Goal: Information Seeking & Learning: Understand process/instructions

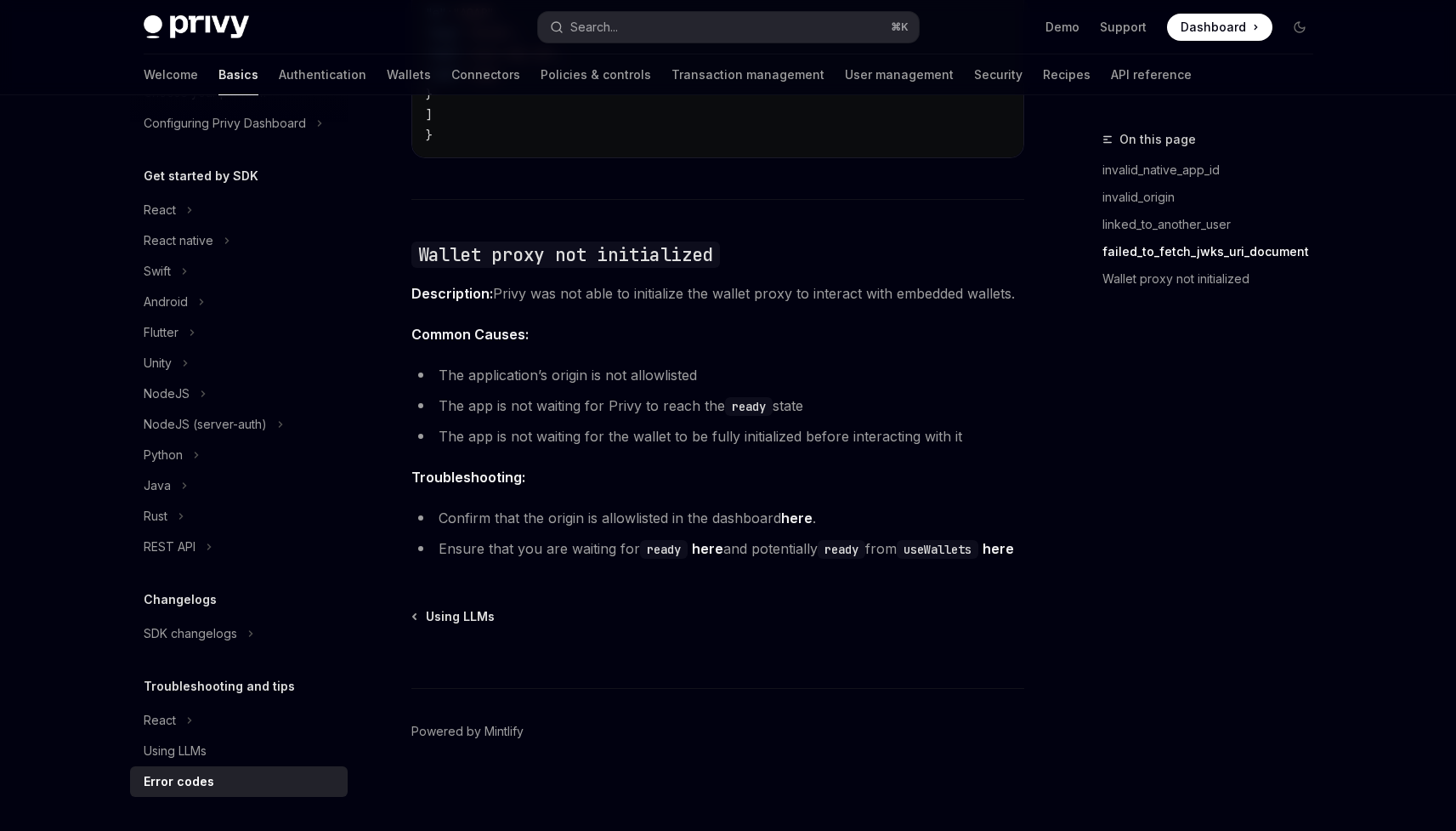
scroll to position [2601, 0]
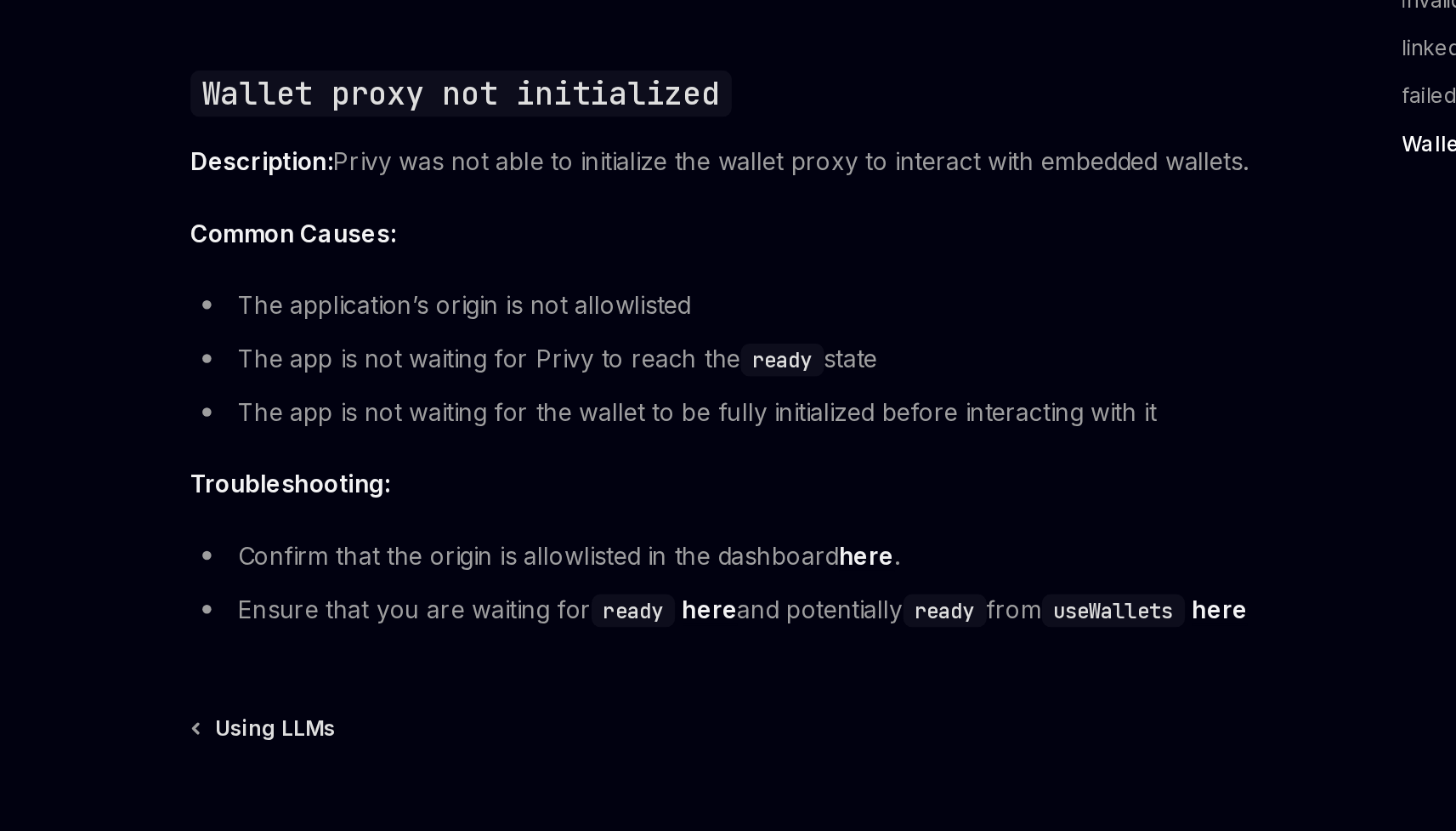
click at [552, 358] on li "The application’s origin is not allowlisted" at bounding box center [718, 370] width 613 height 24
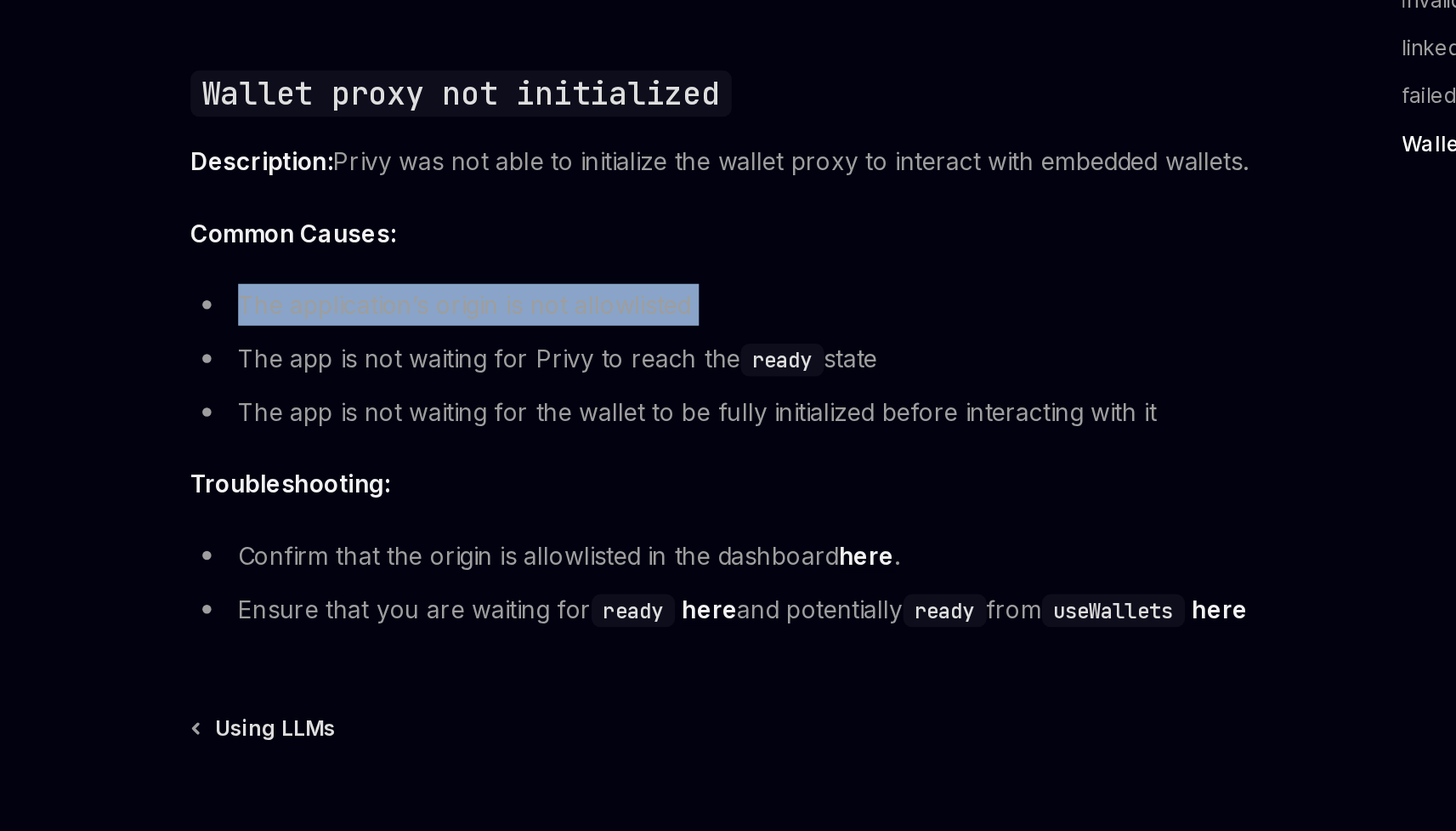
click at [552, 358] on li "The application’s origin is not allowlisted" at bounding box center [718, 370] width 613 height 24
click at [608, 360] on ul "The application’s origin is not allowlisted The app is not waiting for Privy to…" at bounding box center [718, 401] width 613 height 85
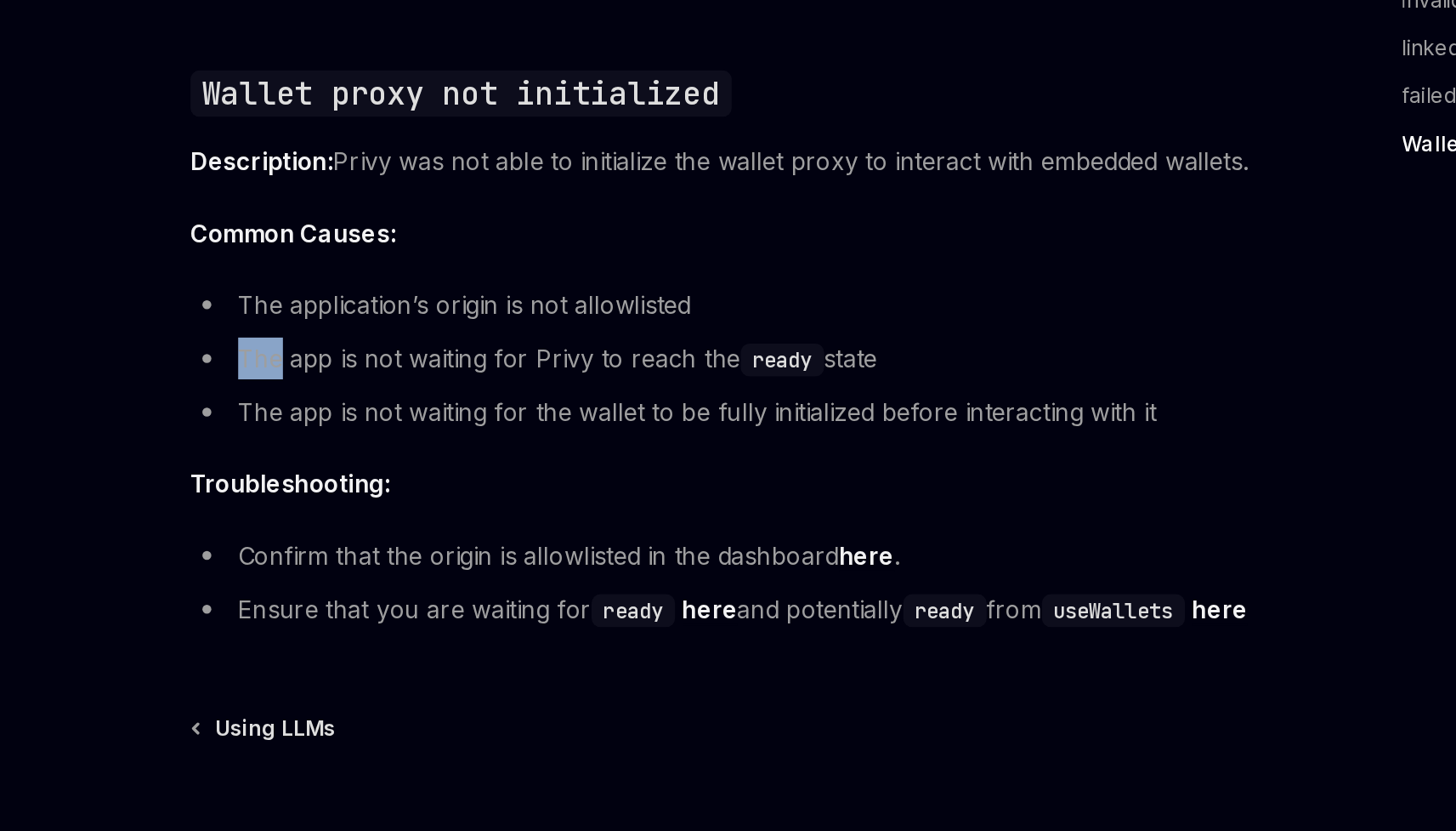
click at [608, 360] on ul "The application’s origin is not allowlisted The app is not waiting for Privy to…" at bounding box center [718, 401] width 613 height 85
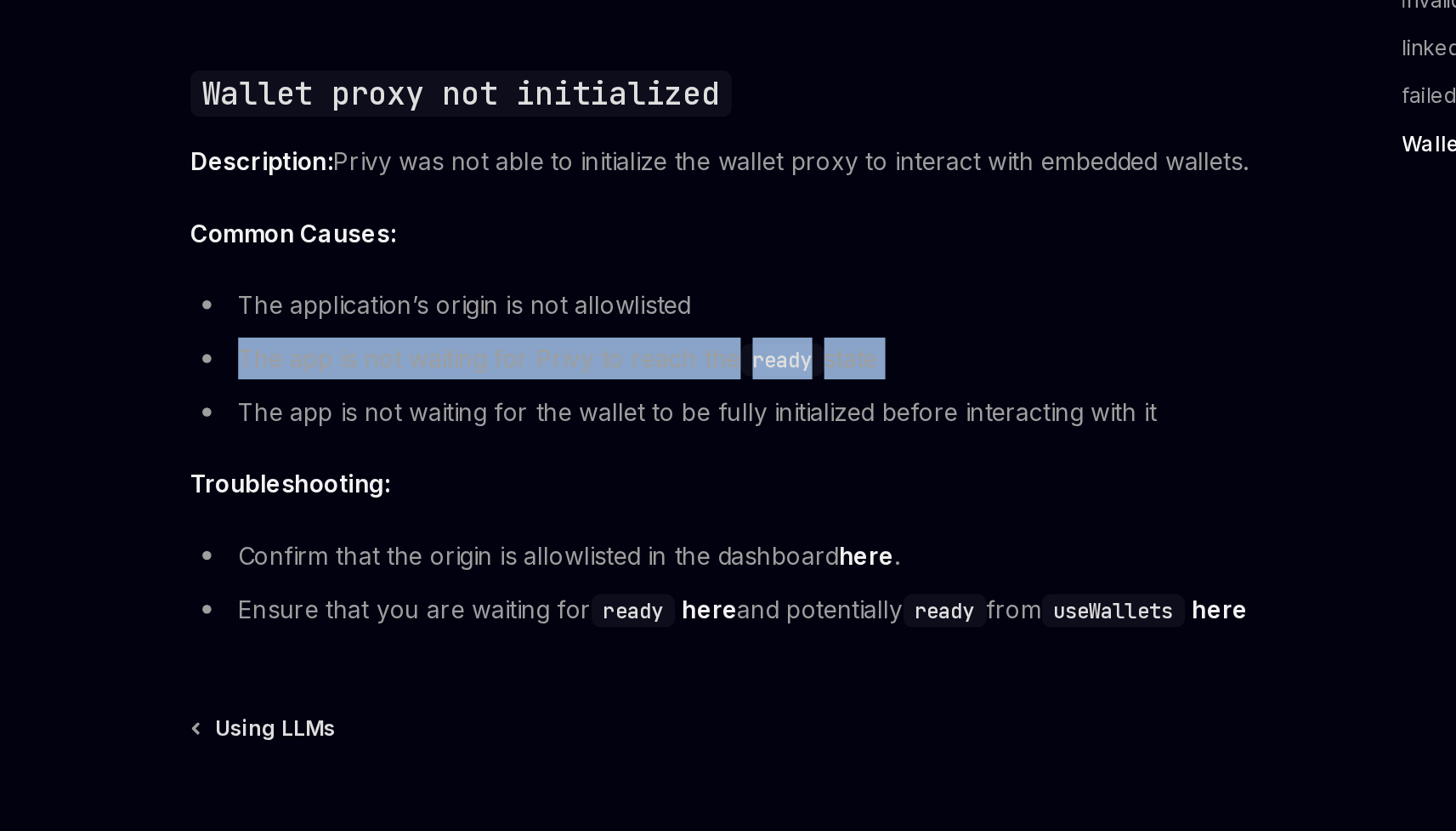
drag, startPoint x: 608, startPoint y: 360, endPoint x: 609, endPoint y: 370, distance: 10.0
click at [609, 370] on ul "The application’s origin is not allowlisted The app is not waiting for Privy to…" at bounding box center [718, 401] width 613 height 85
click at [609, 390] on li "The app is not waiting for Privy to reach the ready state" at bounding box center [718, 401] width 613 height 24
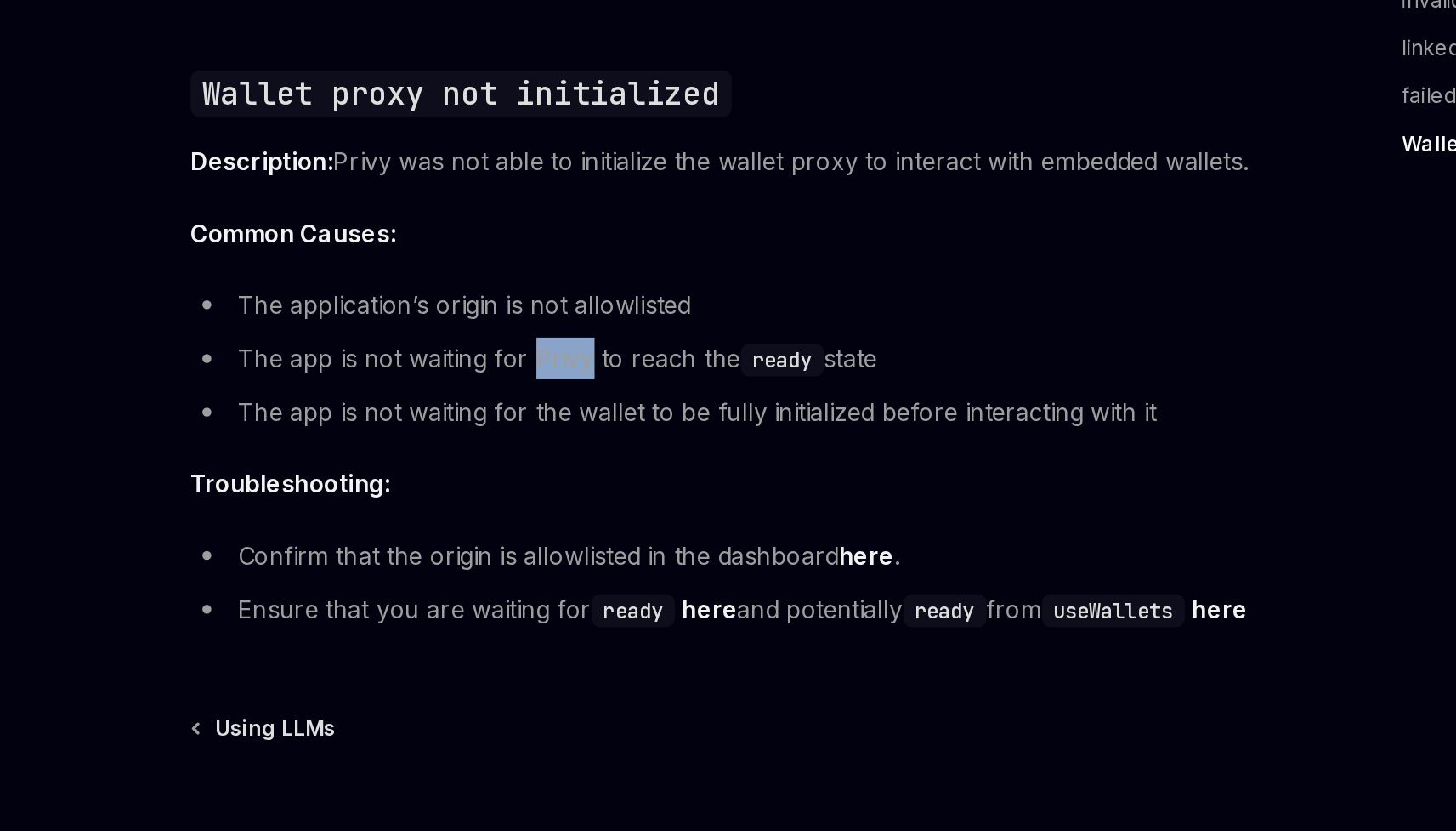
click at [609, 390] on li "The app is not waiting for Privy to reach the ready state" at bounding box center [718, 401] width 613 height 24
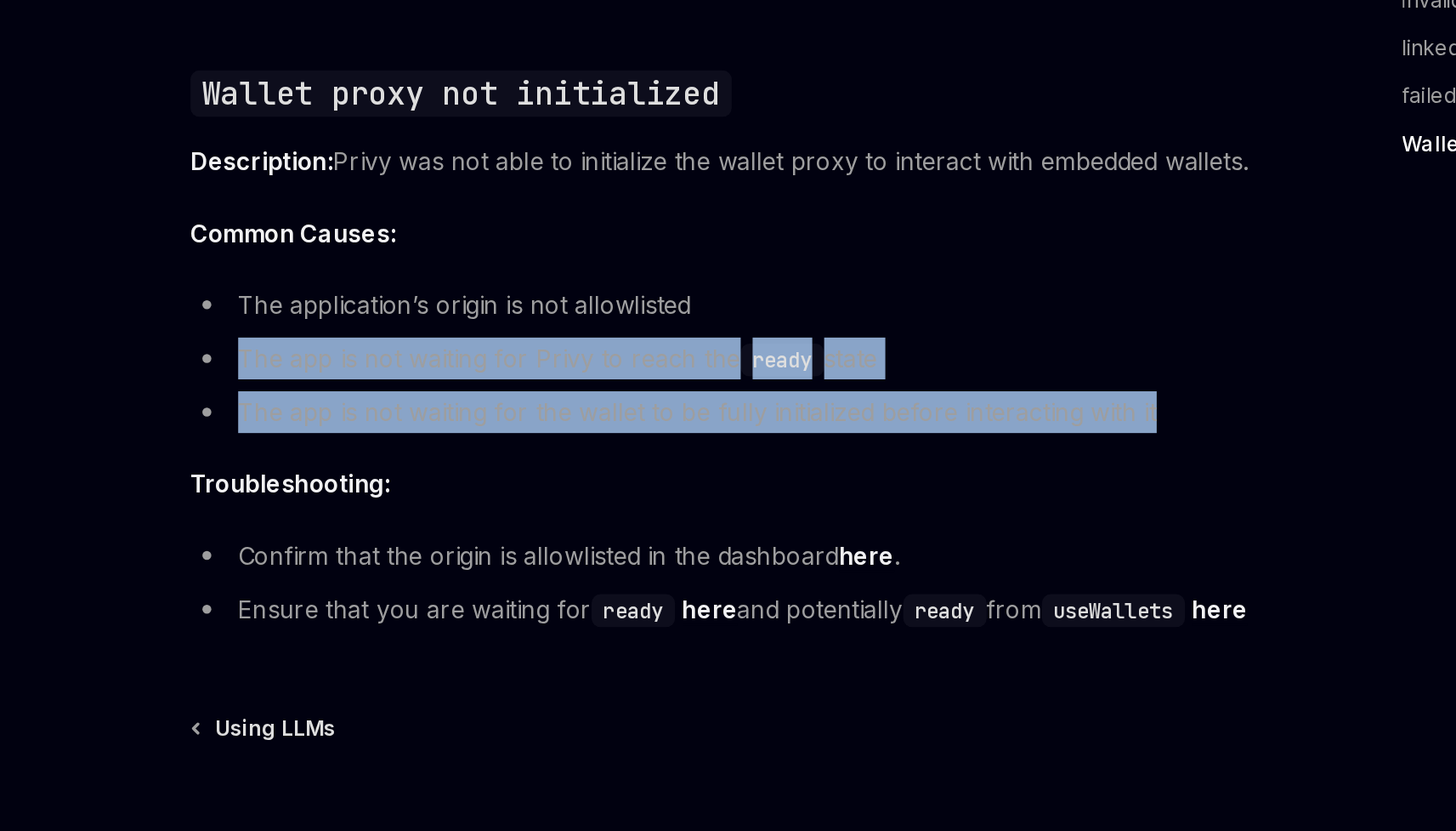
drag, startPoint x: 609, startPoint y: 370, endPoint x: 620, endPoint y: 402, distance: 33.8
click at [620, 401] on ul "The application’s origin is not allowlisted The app is not waiting for Privy to…" at bounding box center [718, 401] width 613 height 85
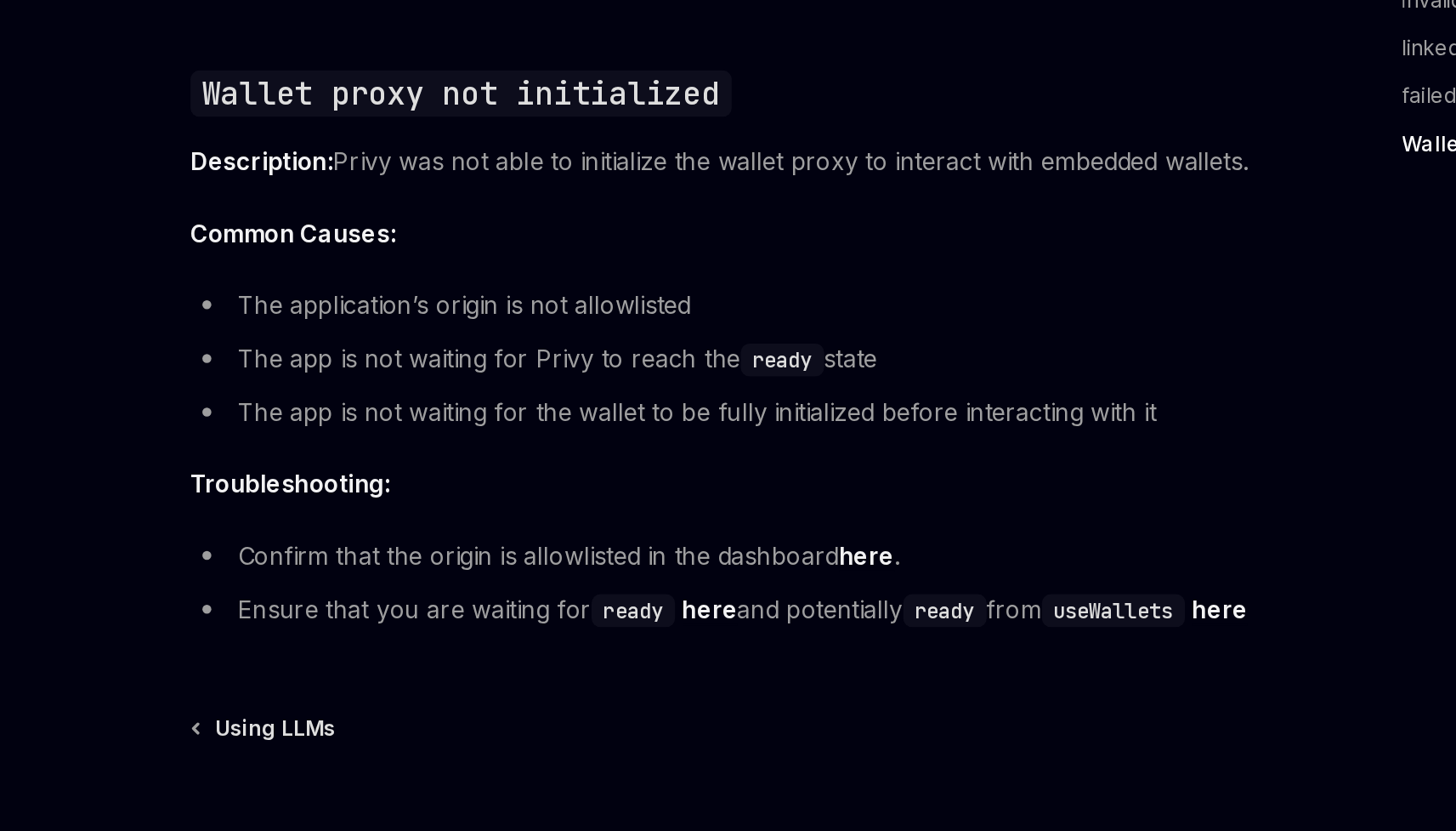
click at [643, 420] on li "The app is not waiting for the wallet to be fully initialized before interactin…" at bounding box center [718, 431] width 613 height 24
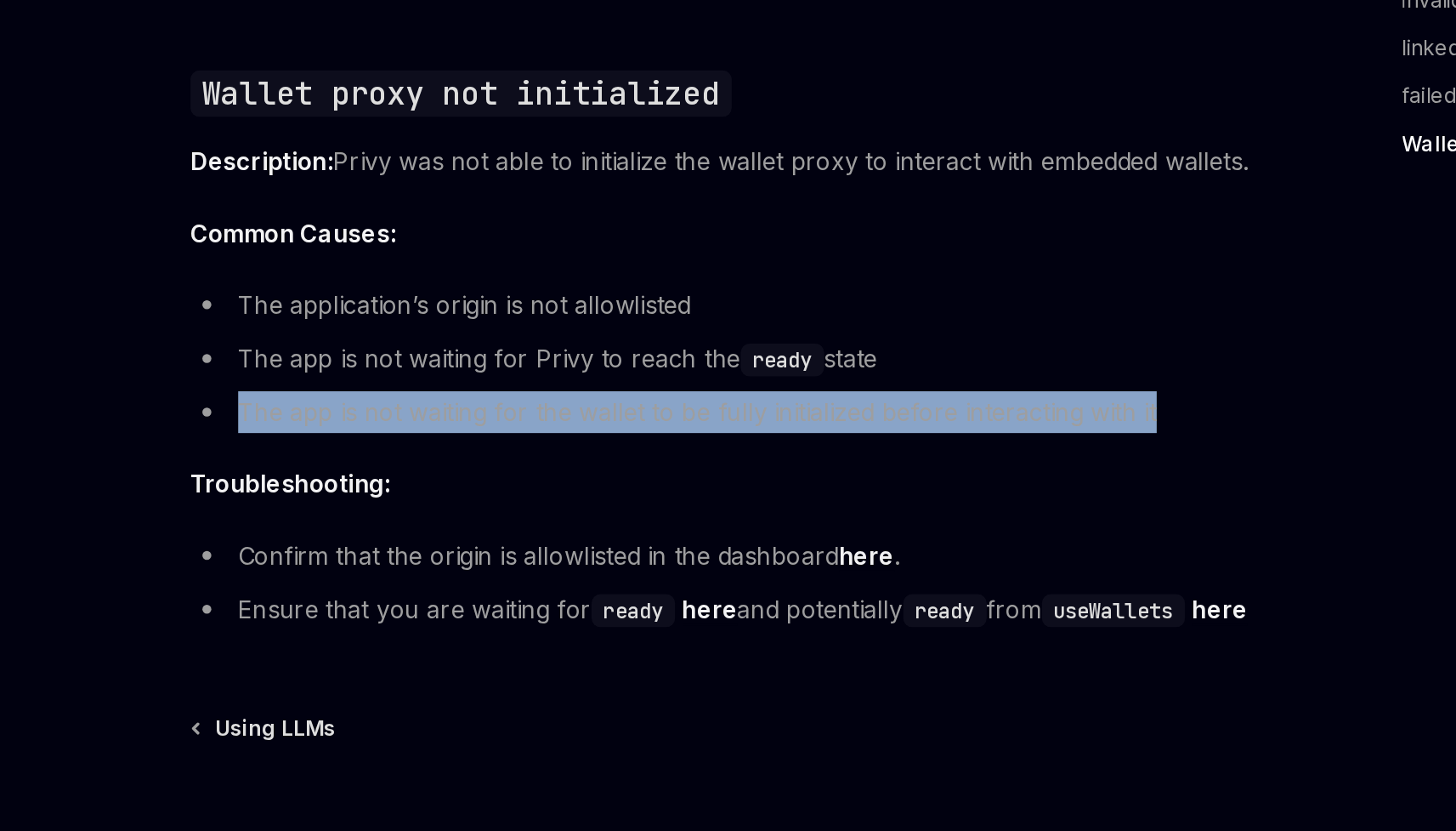
click at [643, 420] on li "The app is not waiting for the wallet to be fully initialized before interactin…" at bounding box center [718, 431] width 613 height 24
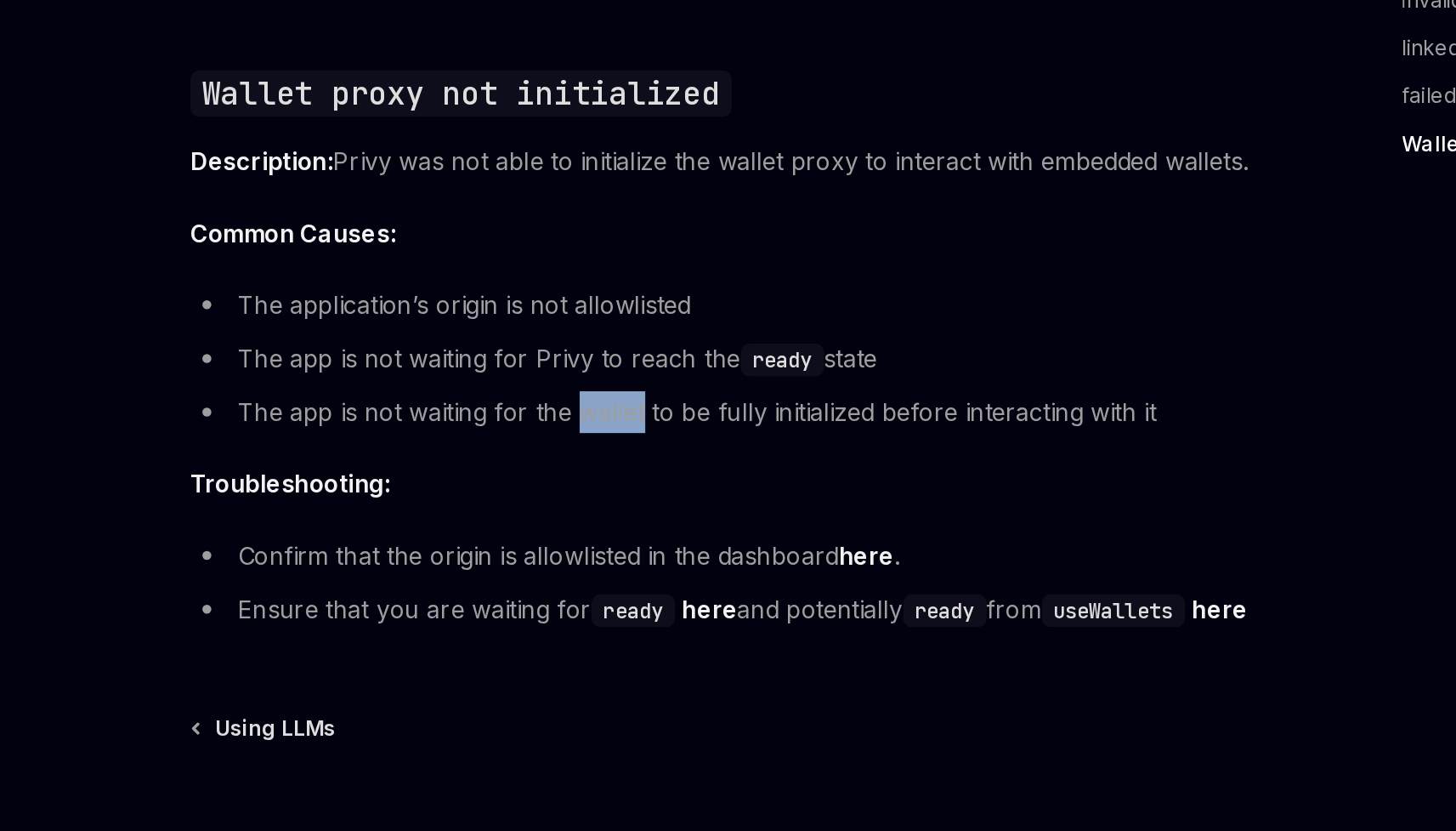
click at [643, 420] on li "The app is not waiting for the wallet to be fully initialized before interactin…" at bounding box center [718, 431] width 613 height 24
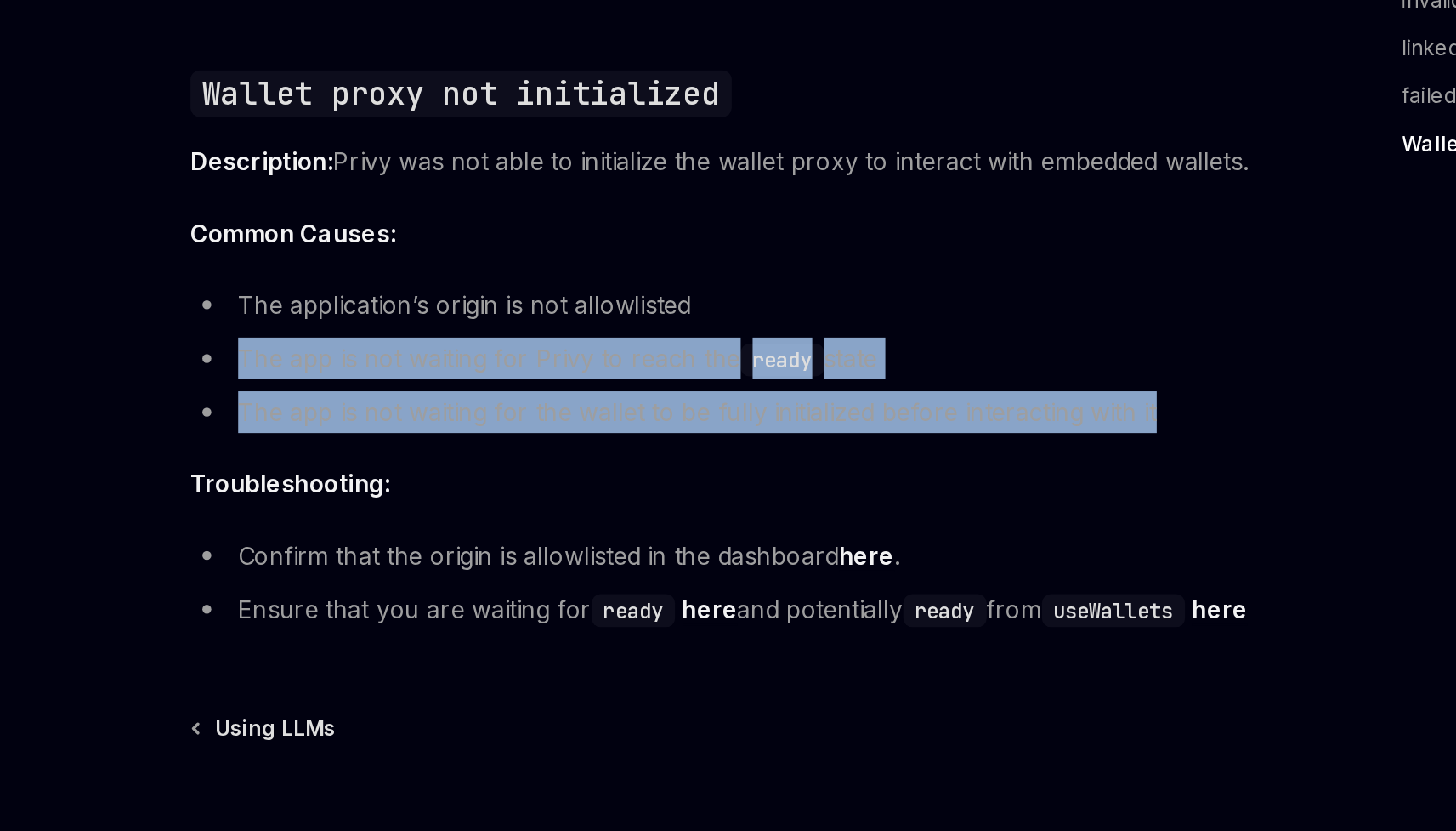
drag, startPoint x: 643, startPoint y: 410, endPoint x: 640, endPoint y: 385, distance: 25.2
click at [640, 386] on ul "The application’s origin is not allowlisted The app is not waiting for Privy to…" at bounding box center [718, 401] width 613 height 85
click at [640, 390] on li "The app is not waiting for Privy to reach the ready state" at bounding box center [718, 401] width 613 height 24
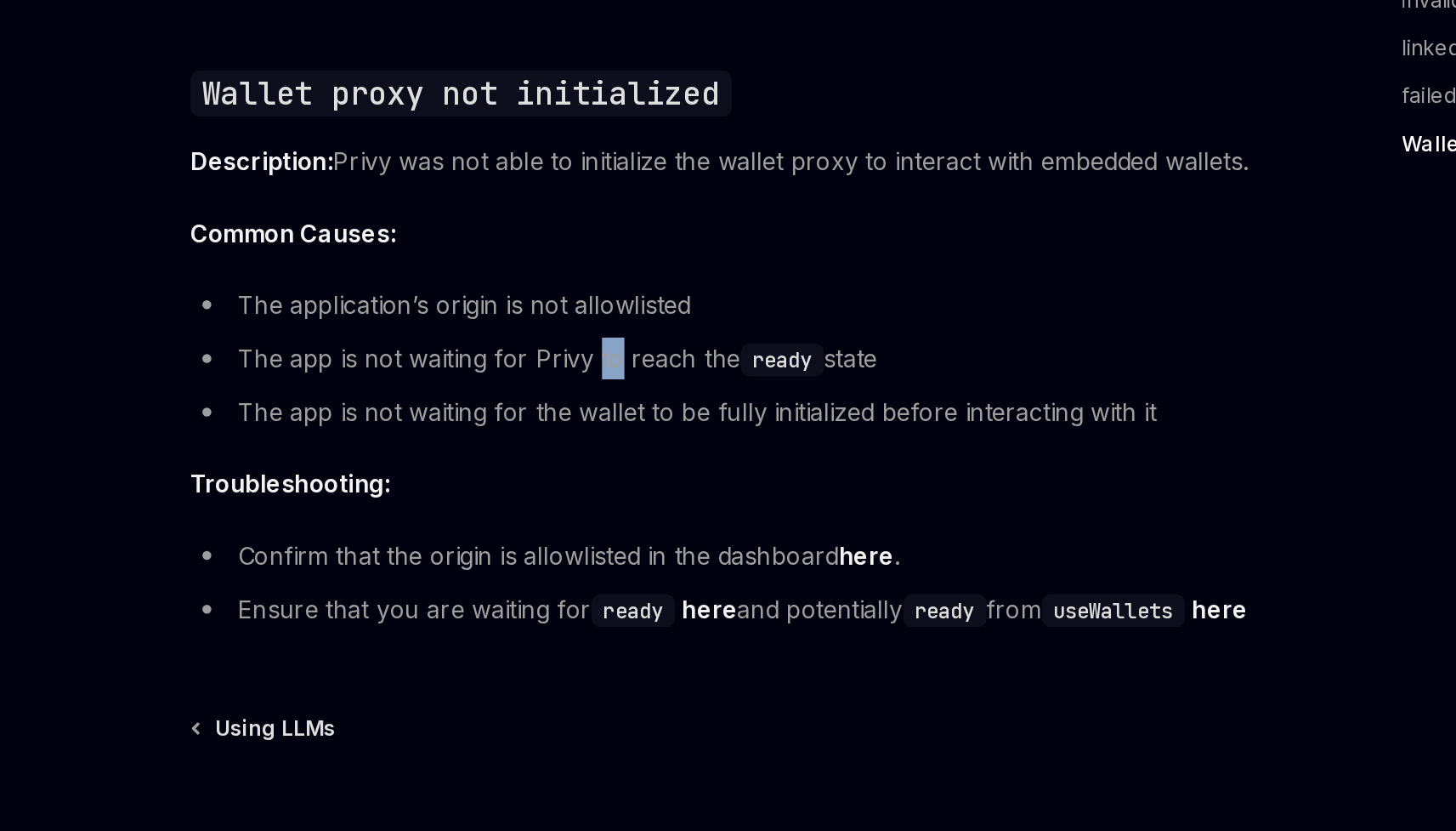
click at [640, 390] on li "The app is not waiting for Privy to reach the ready state" at bounding box center [718, 401] width 613 height 24
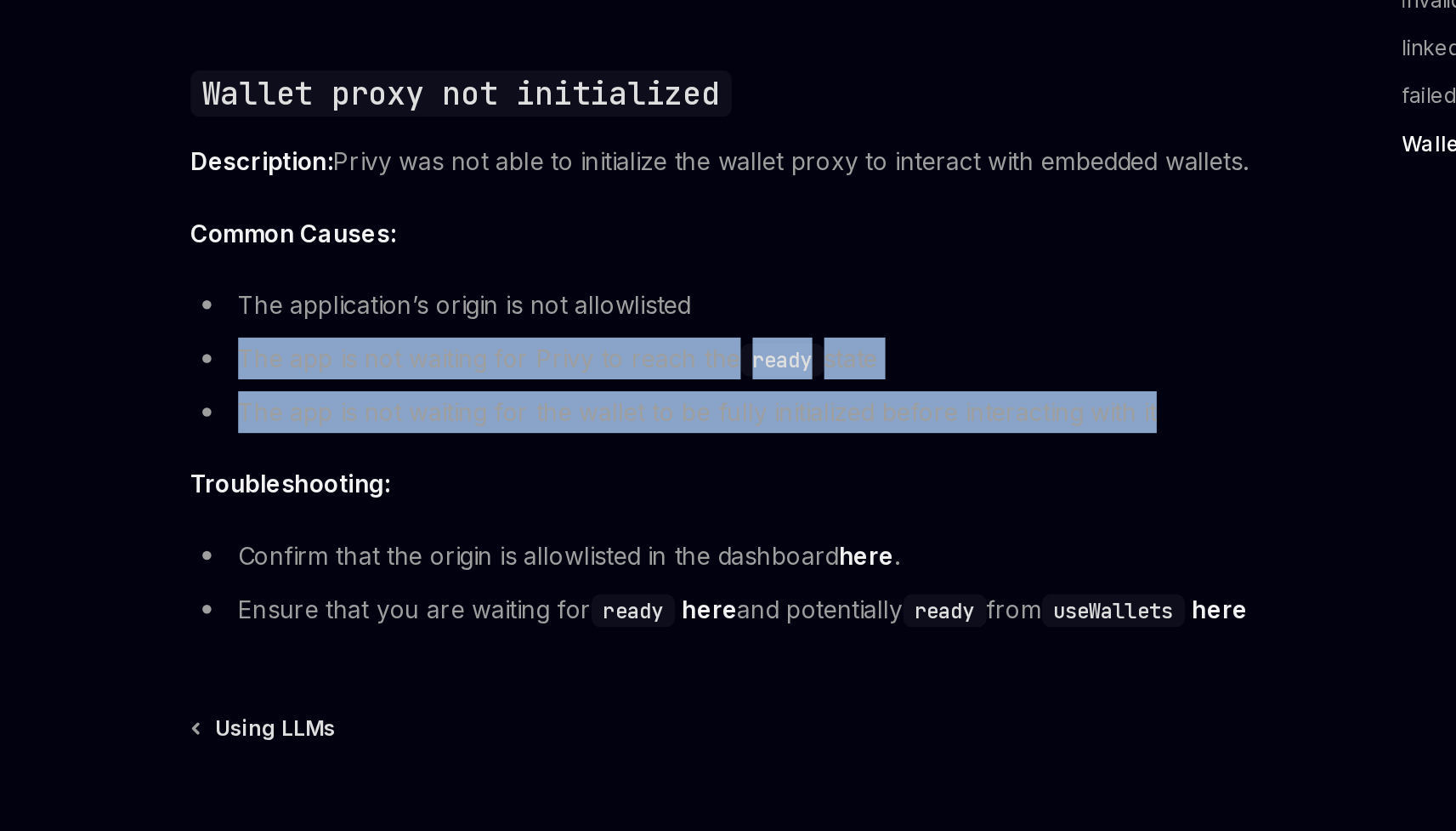
drag, startPoint x: 640, startPoint y: 385, endPoint x: 654, endPoint y: 418, distance: 35.8
click at [654, 418] on ul "The application’s origin is not allowlisted The app is not waiting for Privy to…" at bounding box center [718, 401] width 613 height 85
click at [654, 420] on li "The app is not waiting for the wallet to be fully initialized before interactin…" at bounding box center [718, 431] width 613 height 24
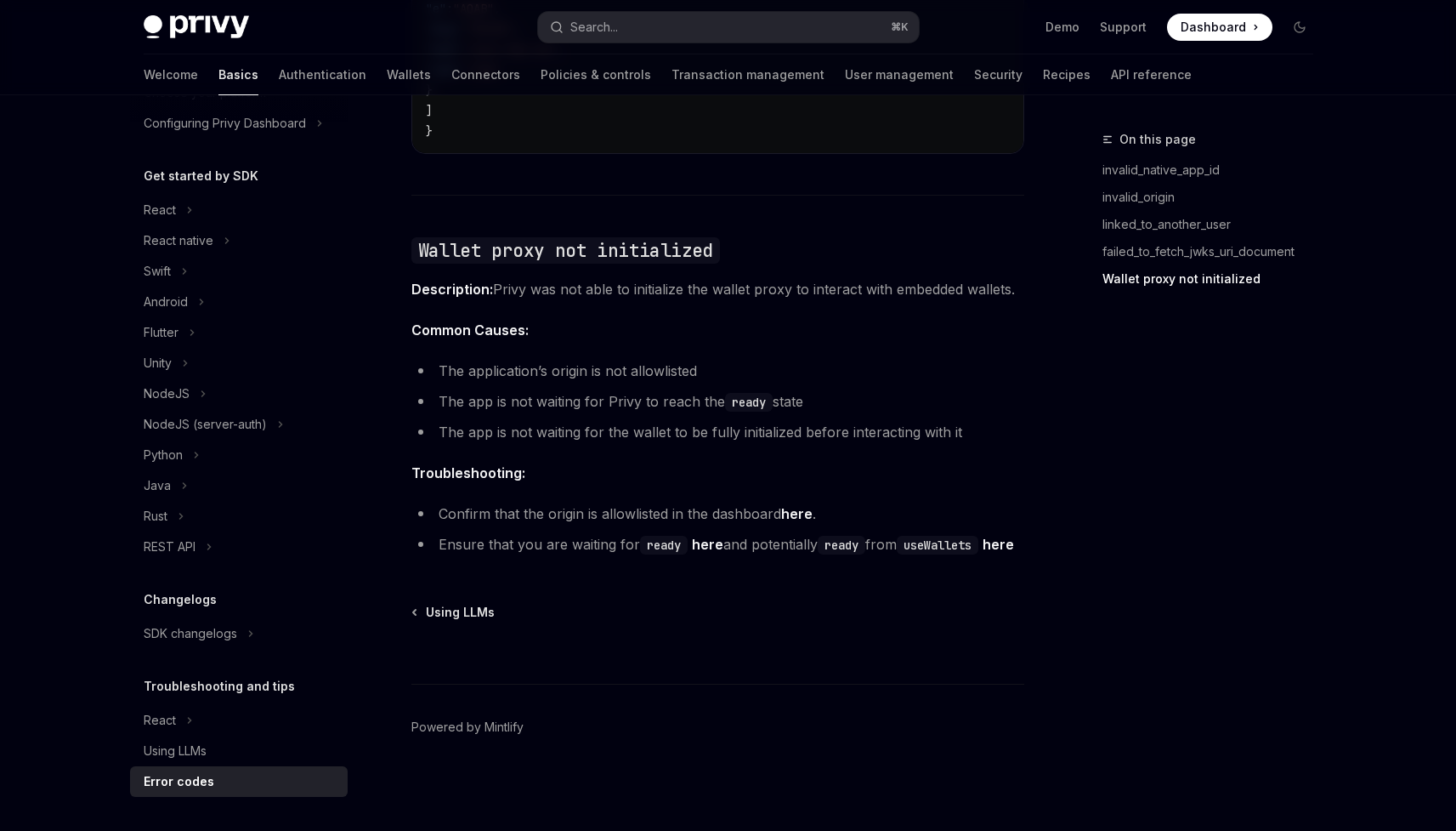
click at [564, 358] on li "The application’s origin is not allowlisted" at bounding box center [718, 370] width 613 height 24
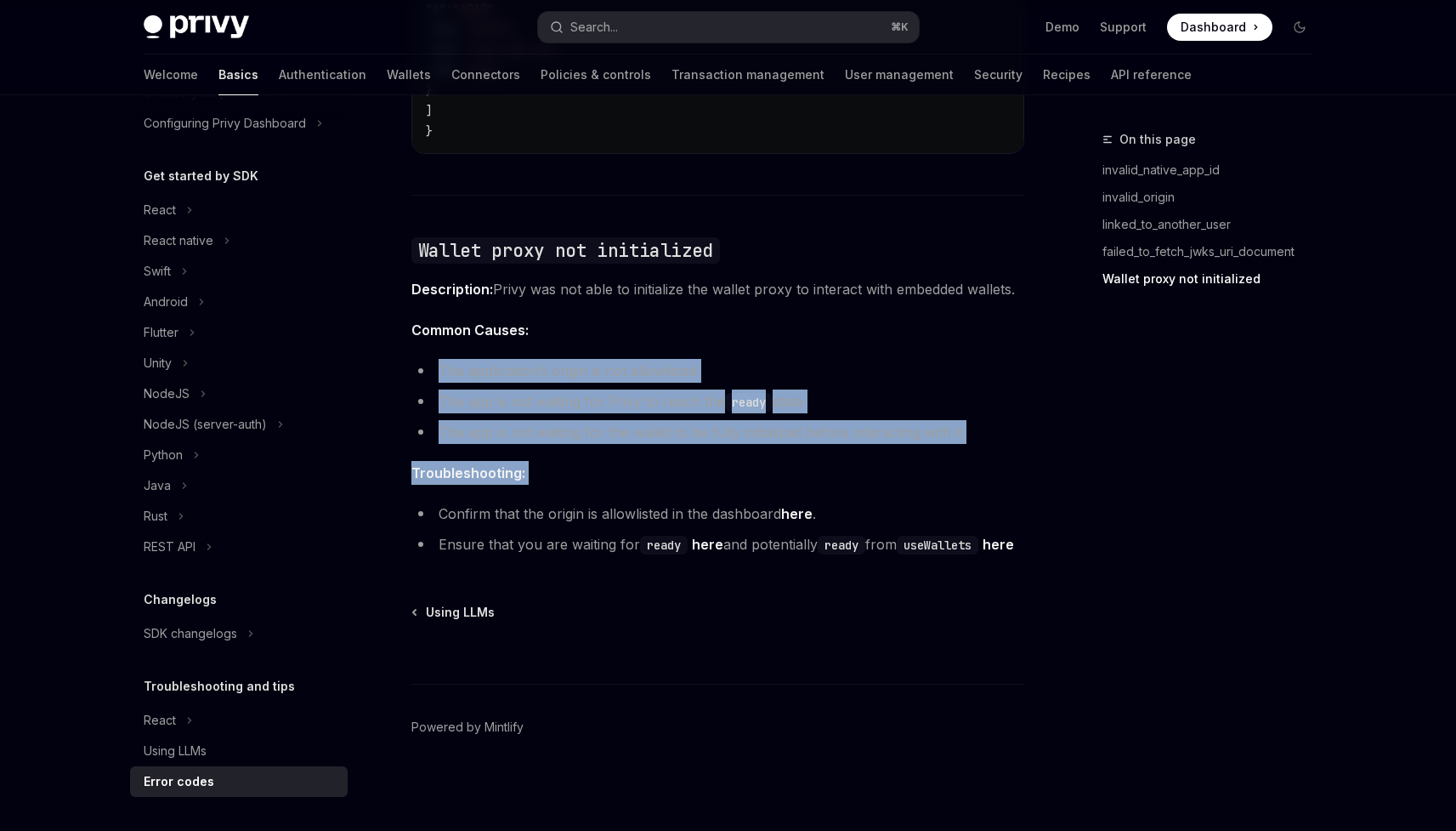
drag, startPoint x: 564, startPoint y: 349, endPoint x: 626, endPoint y: 423, distance: 96.5
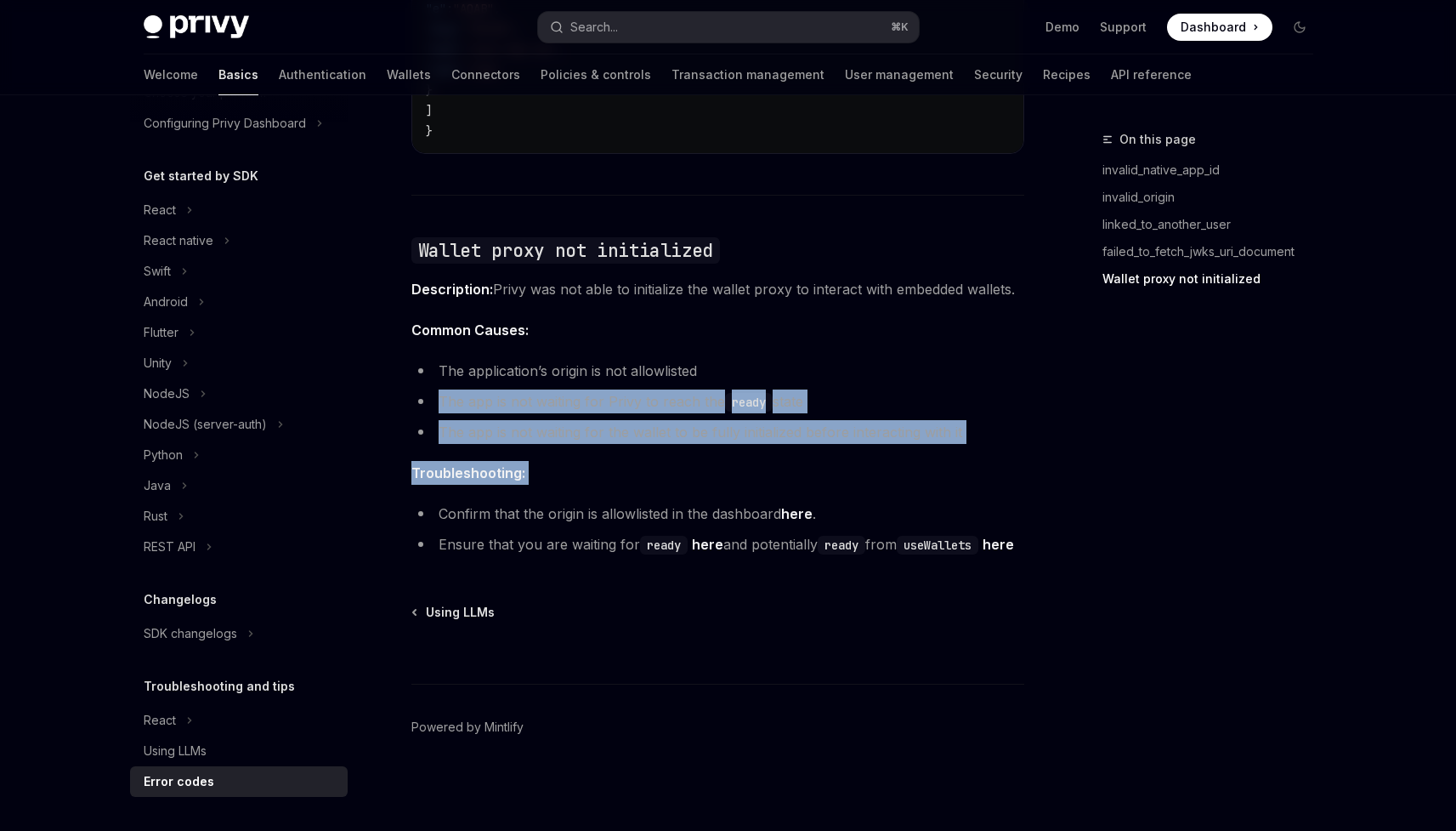
drag, startPoint x: 626, startPoint y: 423, endPoint x: 606, endPoint y: 371, distance: 55.7
click at [606, 390] on li "The app is not waiting for Privy to reach the ready state" at bounding box center [718, 401] width 613 height 24
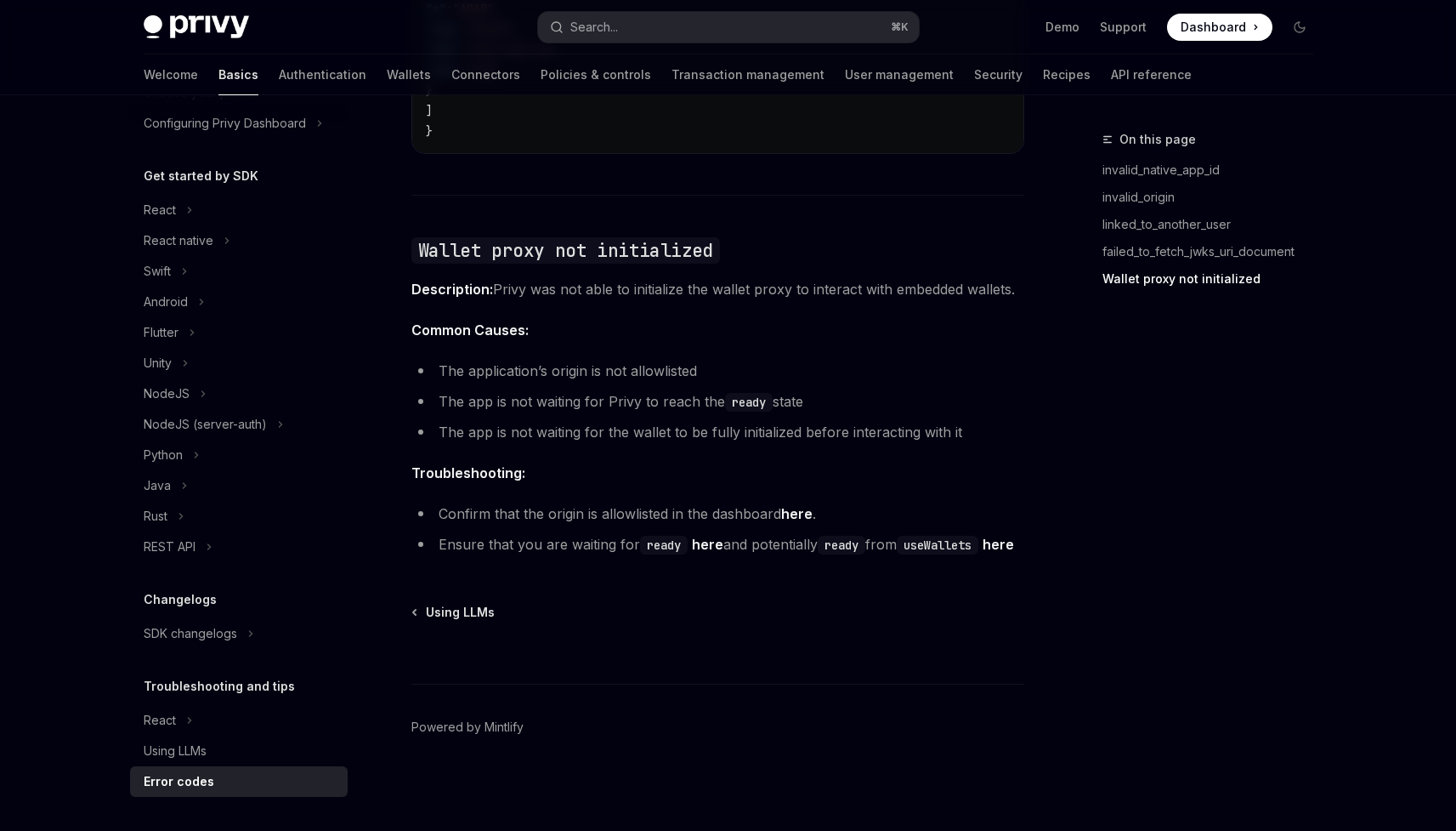
click at [760, 394] on ul "The application’s origin is not allowlisted The app is not waiting for Privy to…" at bounding box center [718, 401] width 613 height 85
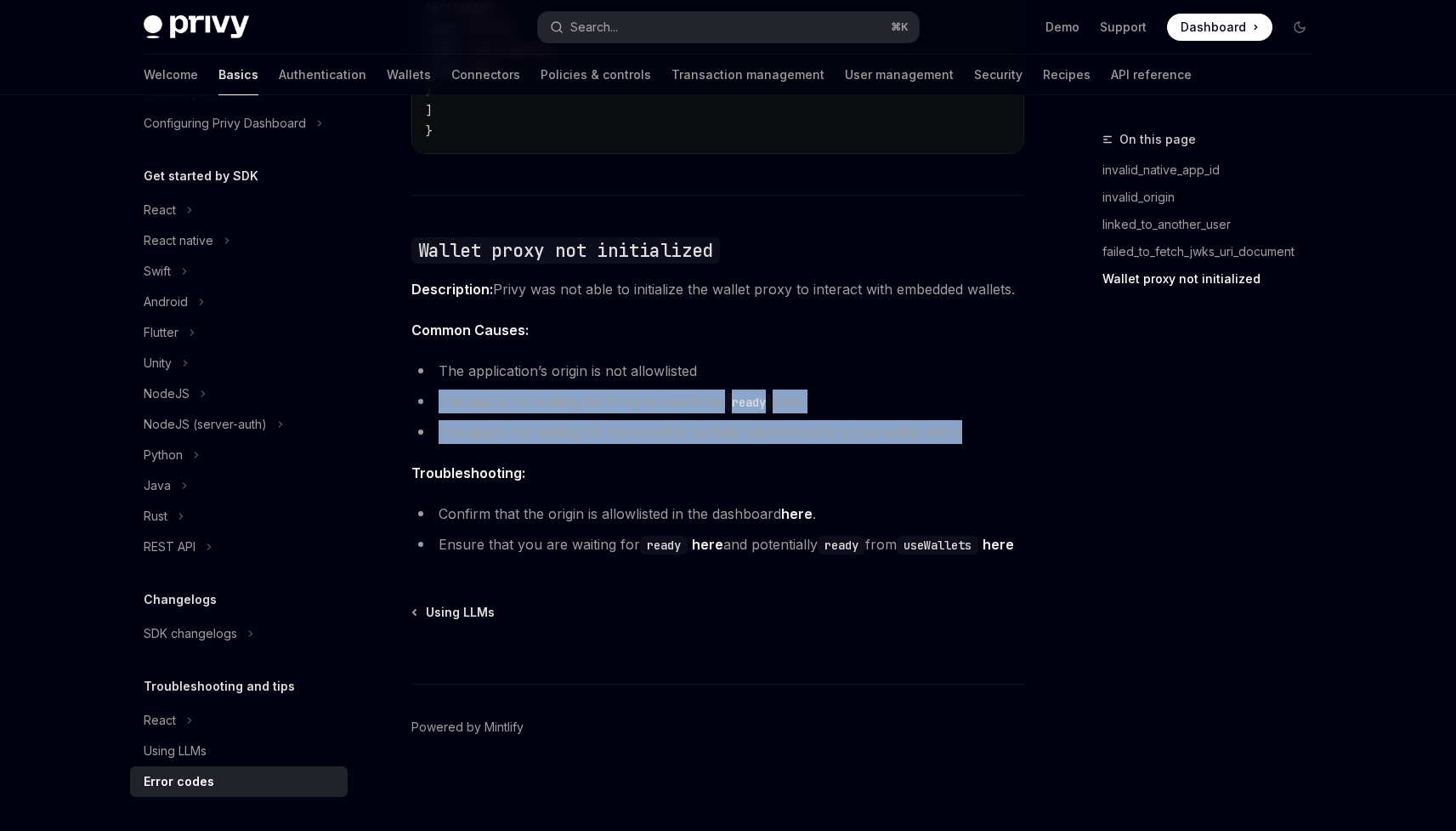
drag, startPoint x: 760, startPoint y: 394, endPoint x: 754, endPoint y: 382, distance: 13.4
click at [754, 382] on ul "The application’s origin is not allowlisted The app is not waiting for Privy to…" at bounding box center [718, 401] width 613 height 85
click at [754, 392] on code "ready" at bounding box center [749, 402] width 47 height 19
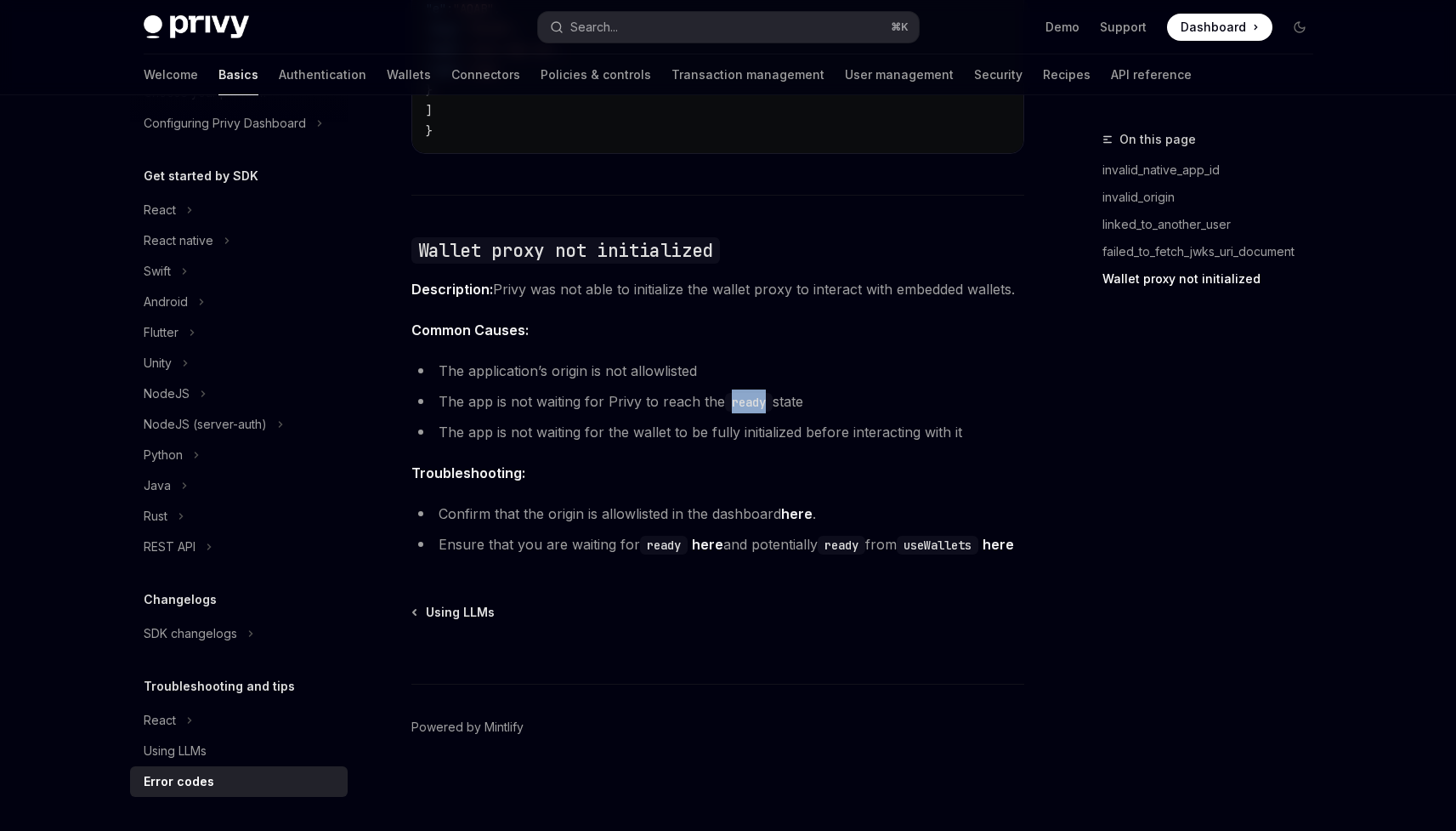
click at [754, 392] on code "ready" at bounding box center [749, 402] width 47 height 19
drag, startPoint x: 754, startPoint y: 382, endPoint x: 736, endPoint y: 375, distance: 19.3
click at [739, 392] on code "ready" at bounding box center [749, 402] width 47 height 19
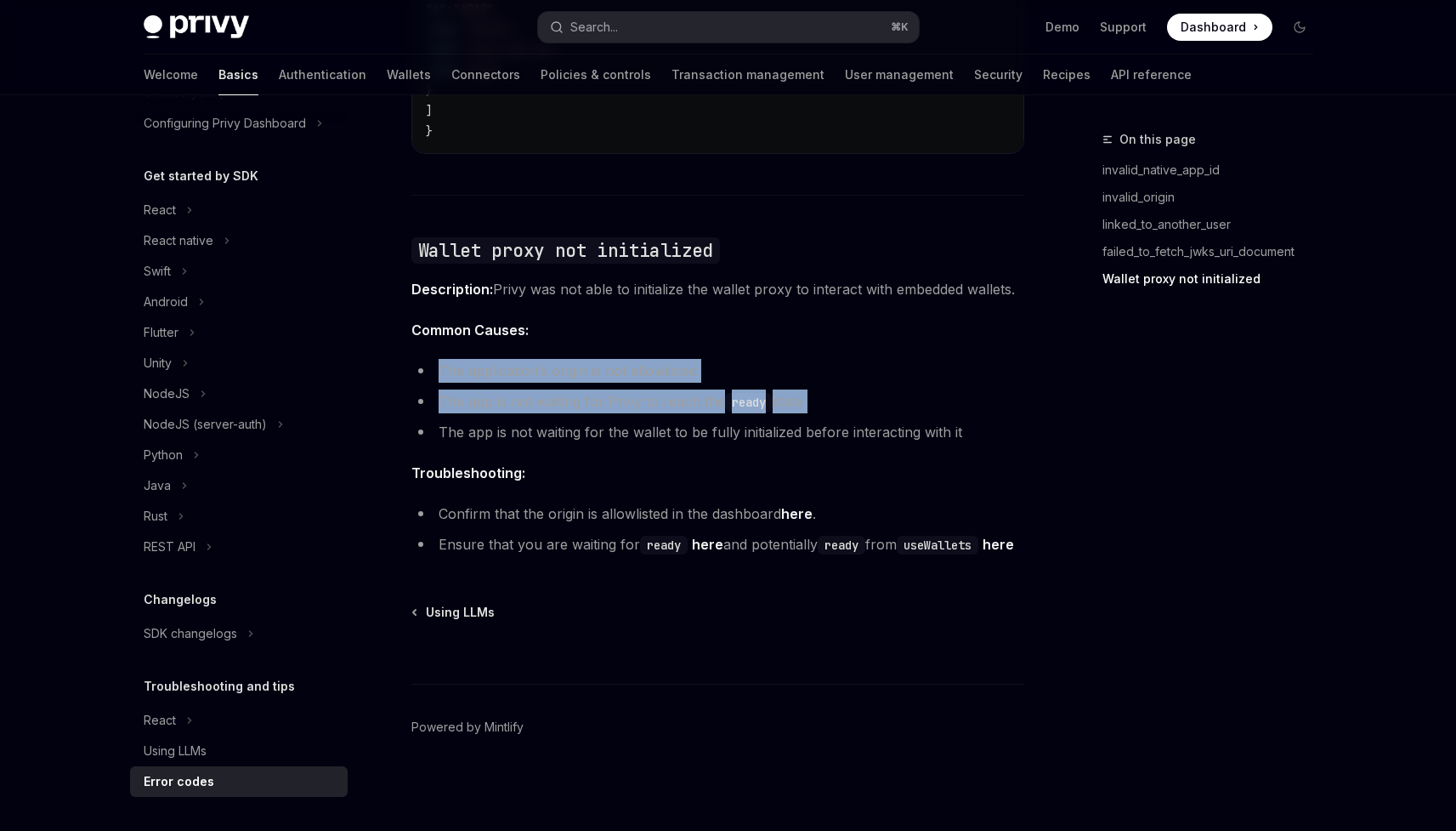
drag, startPoint x: 680, startPoint y: 324, endPoint x: 719, endPoint y: 374, distance: 63.4
click at [712, 390] on li "The app is not waiting for Privy to reach the ready state" at bounding box center [718, 401] width 613 height 24
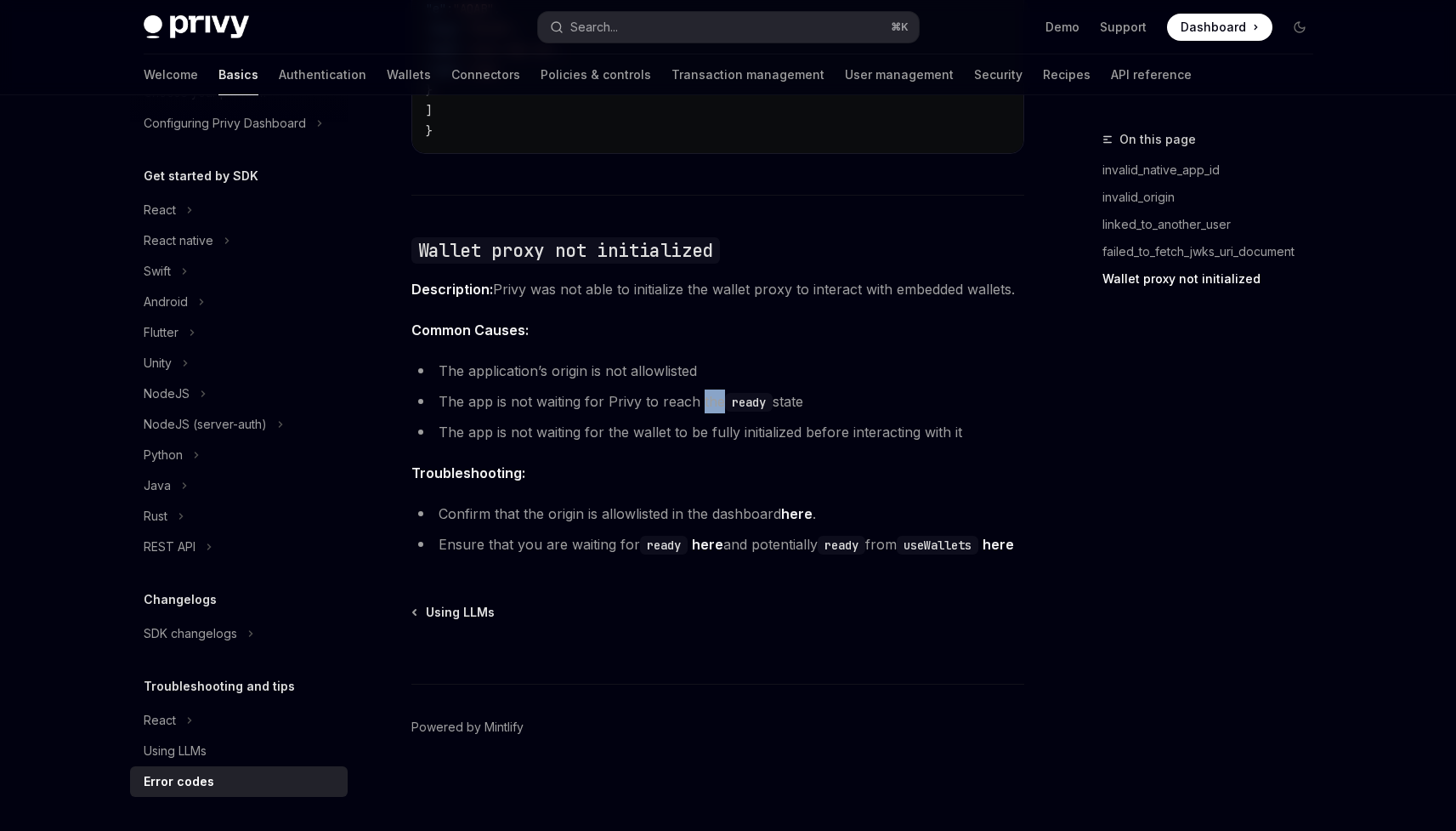
click at [712, 390] on li "The app is not waiting for Privy to reach the ready state" at bounding box center [718, 401] width 613 height 24
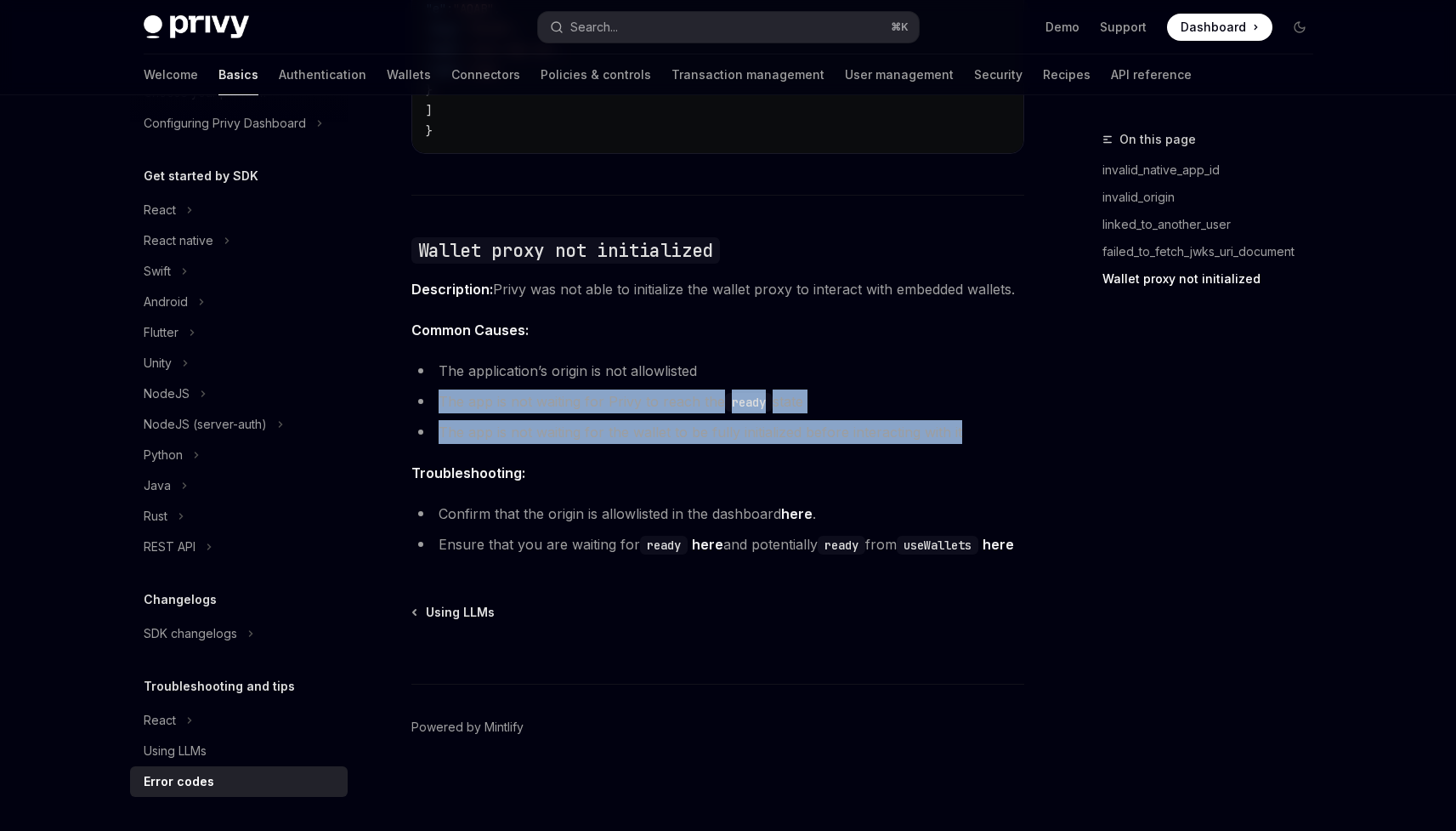
drag, startPoint x: 712, startPoint y: 369, endPoint x: 728, endPoint y: 405, distance: 39.4
click at [728, 405] on ul "The application’s origin is not allowlisted The app is not waiting for Privy to…" at bounding box center [718, 401] width 613 height 85
click at [728, 420] on li "The app is not waiting for the wallet to be fully initialized before interactin…" at bounding box center [718, 431] width 613 height 24
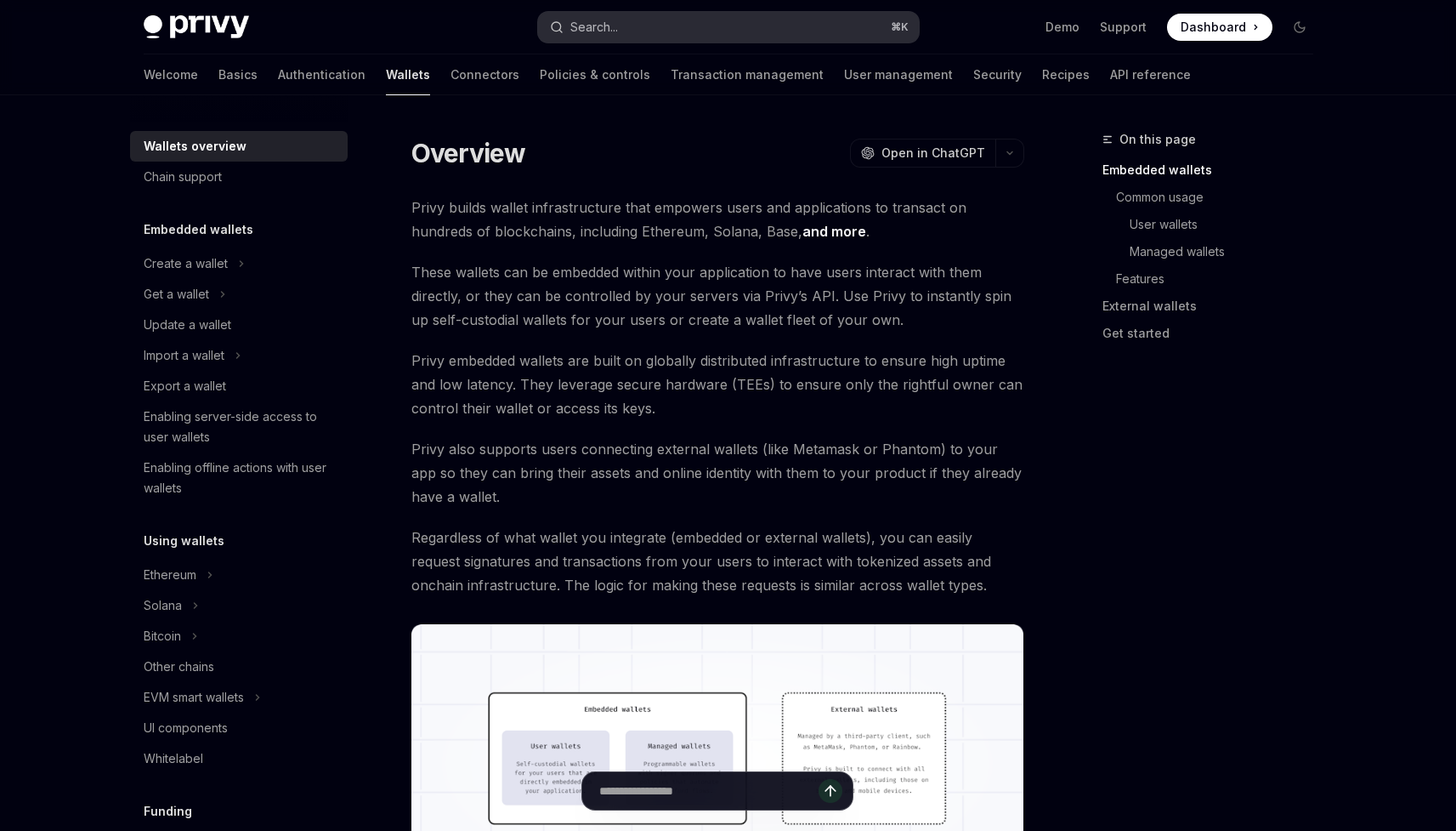
click at [606, 22] on div "Search..." at bounding box center [594, 27] width 47 height 21
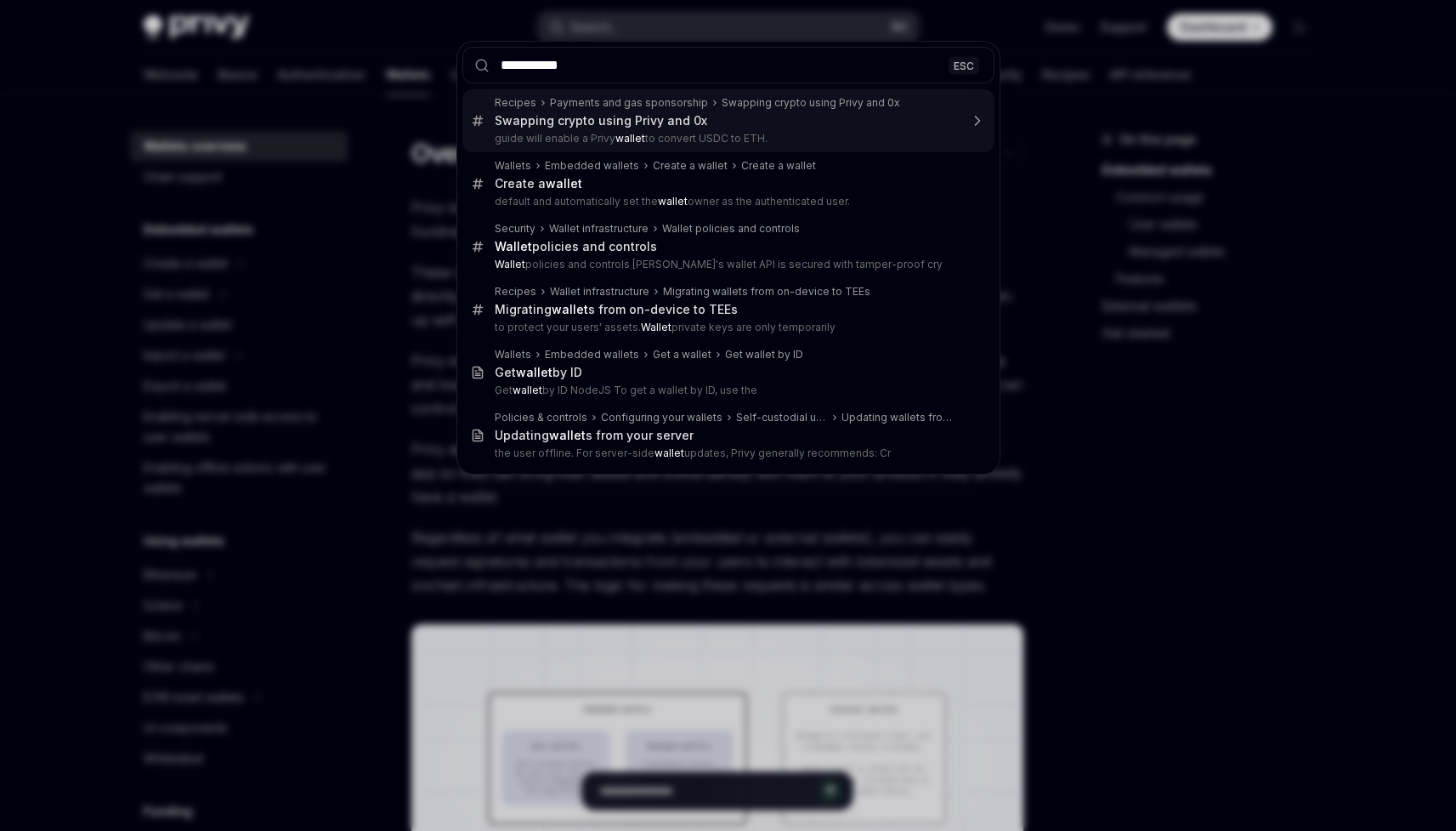
type input "**********"
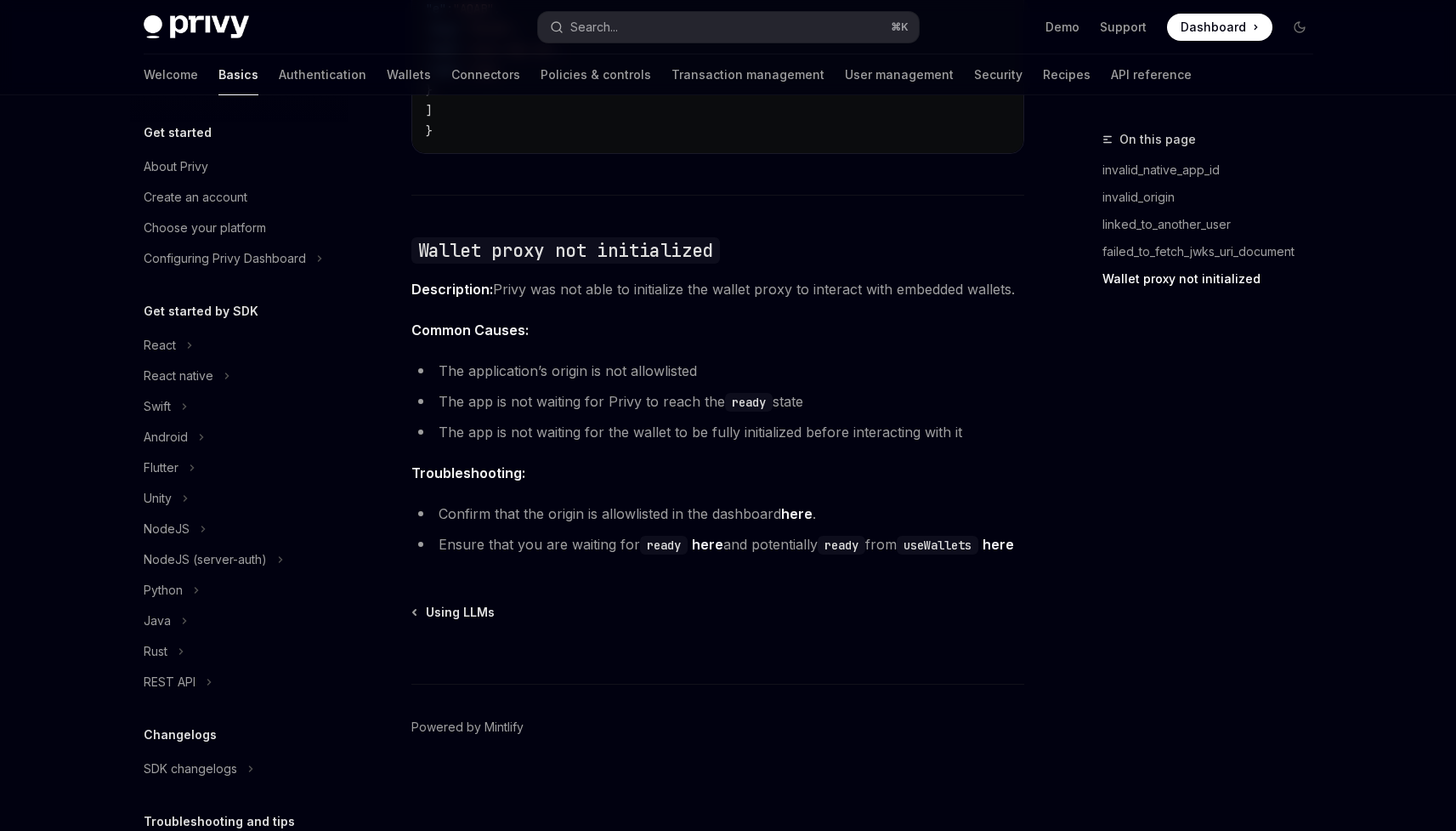
scroll to position [135, 0]
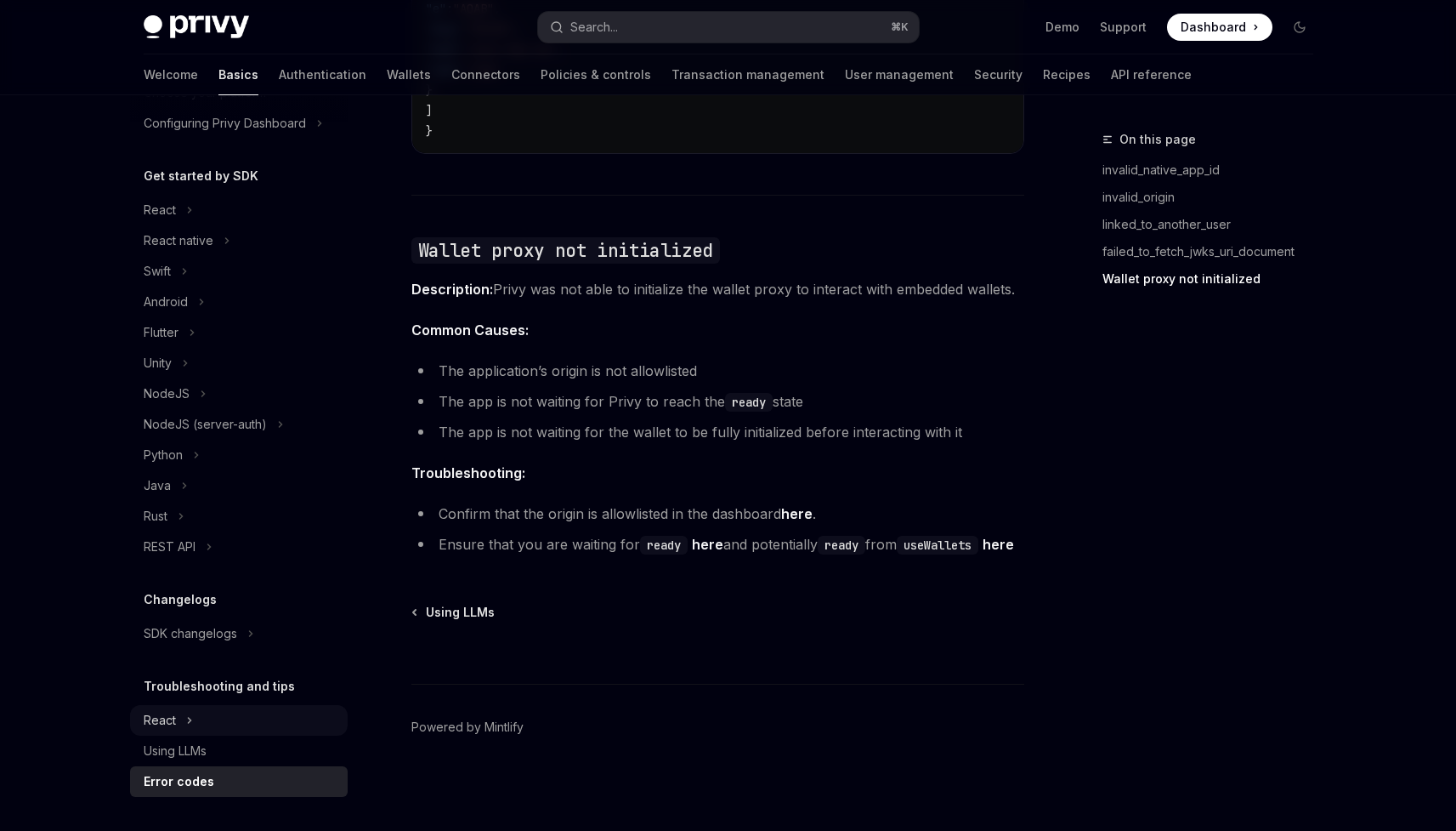
click at [223, 728] on button "React" at bounding box center [239, 720] width 218 height 30
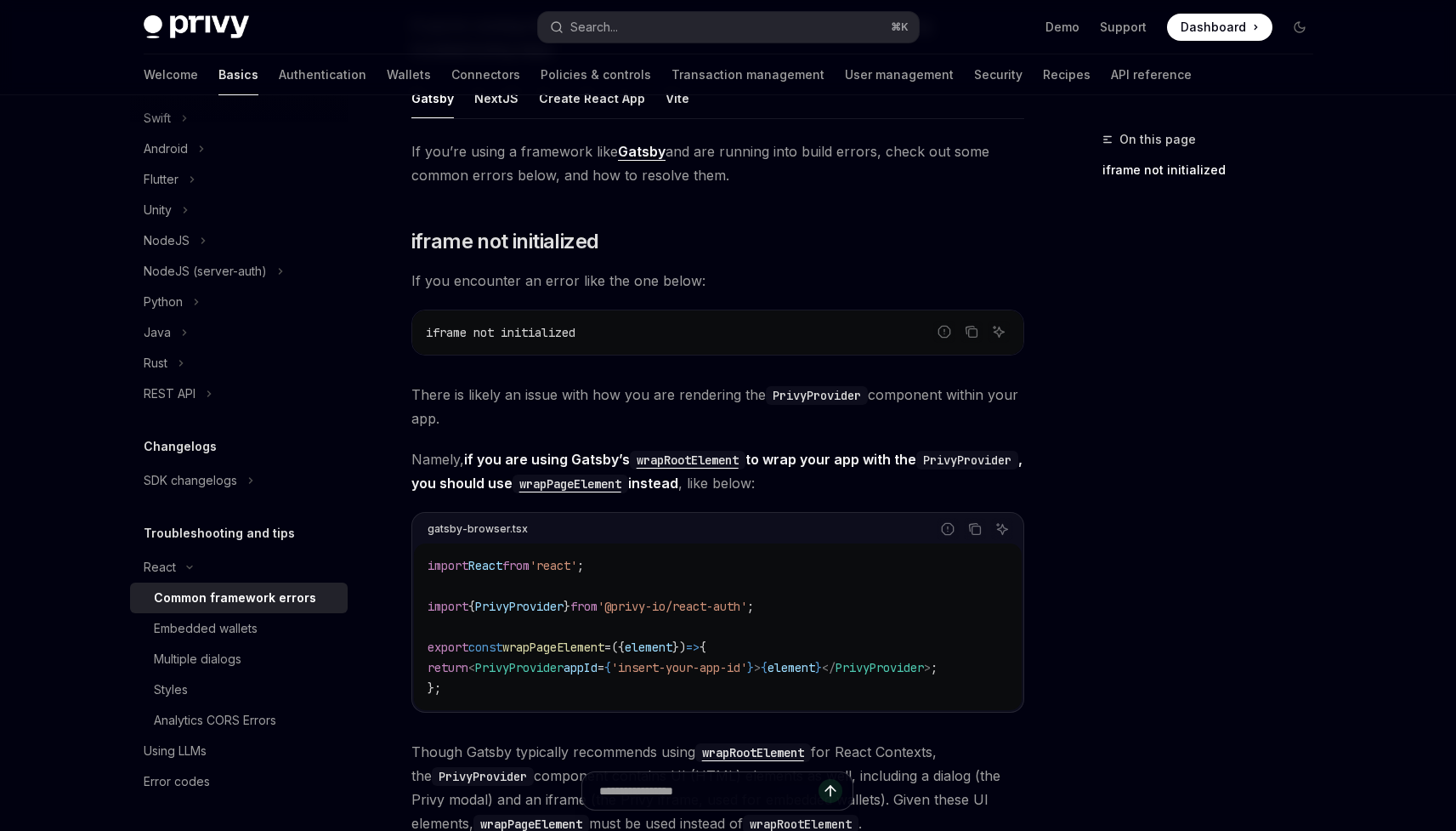
scroll to position [198, 0]
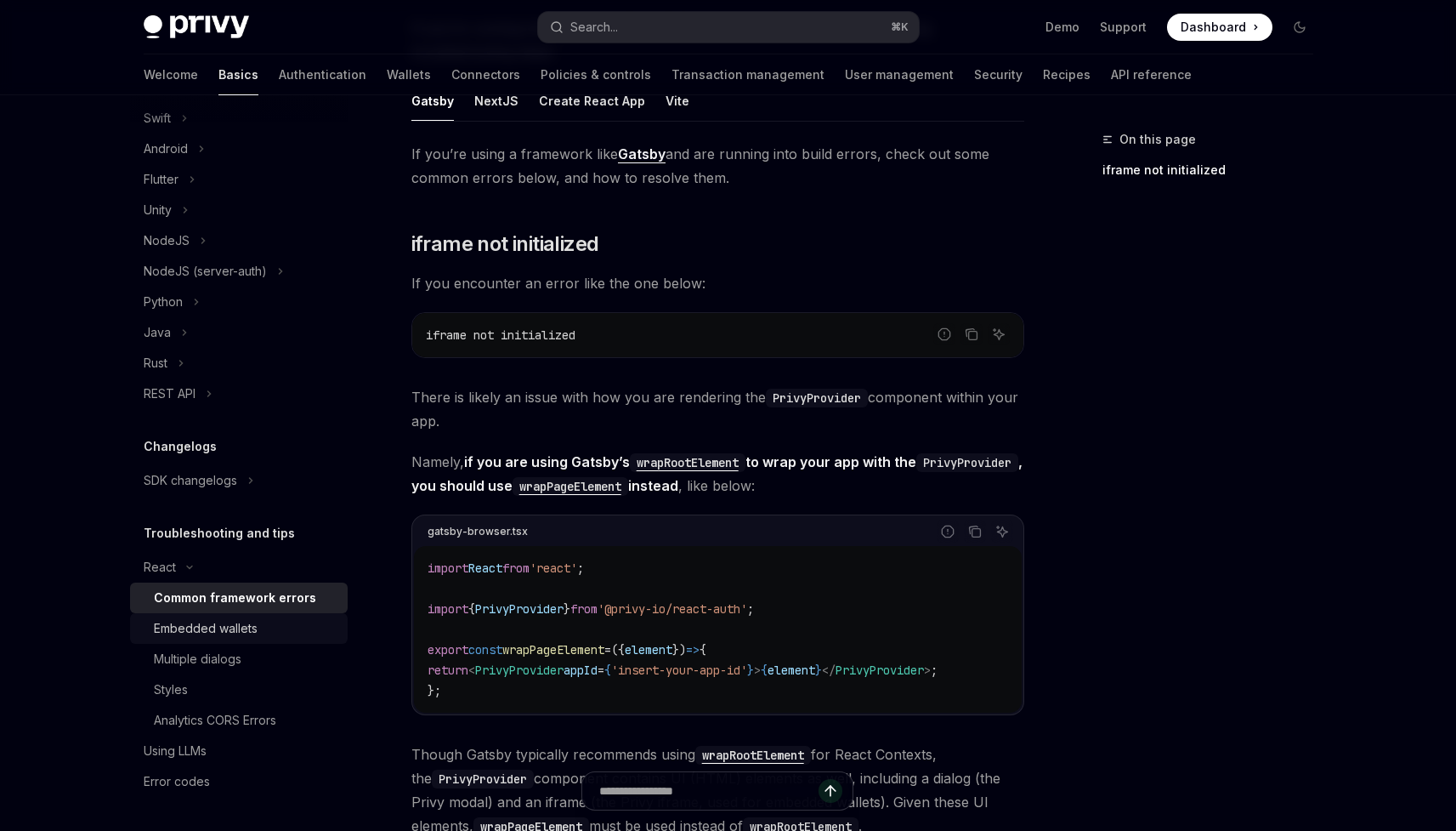
click at [282, 625] on div "Embedded wallets" at bounding box center [245, 628] width 184 height 21
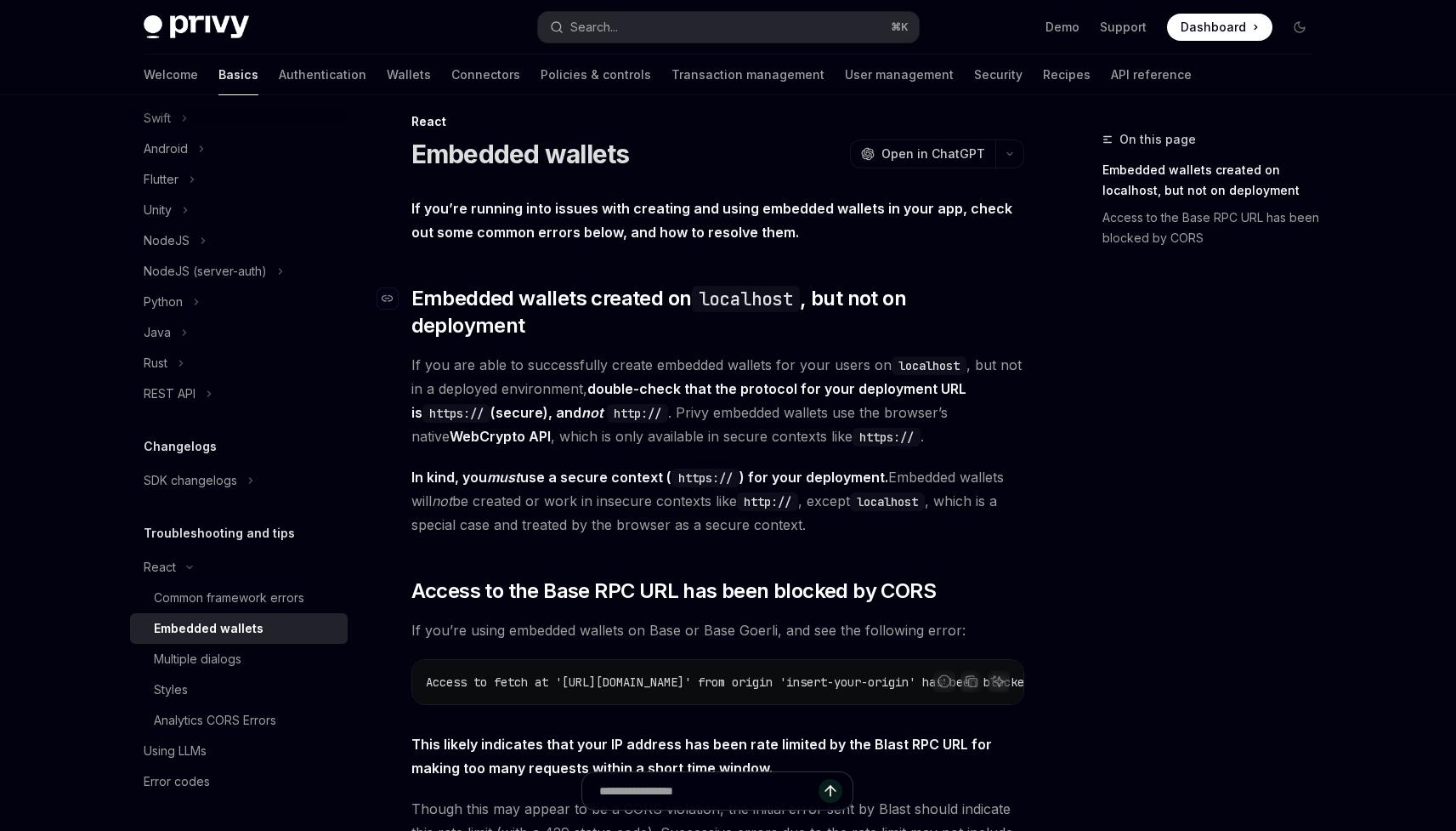
scroll to position [21, 0]
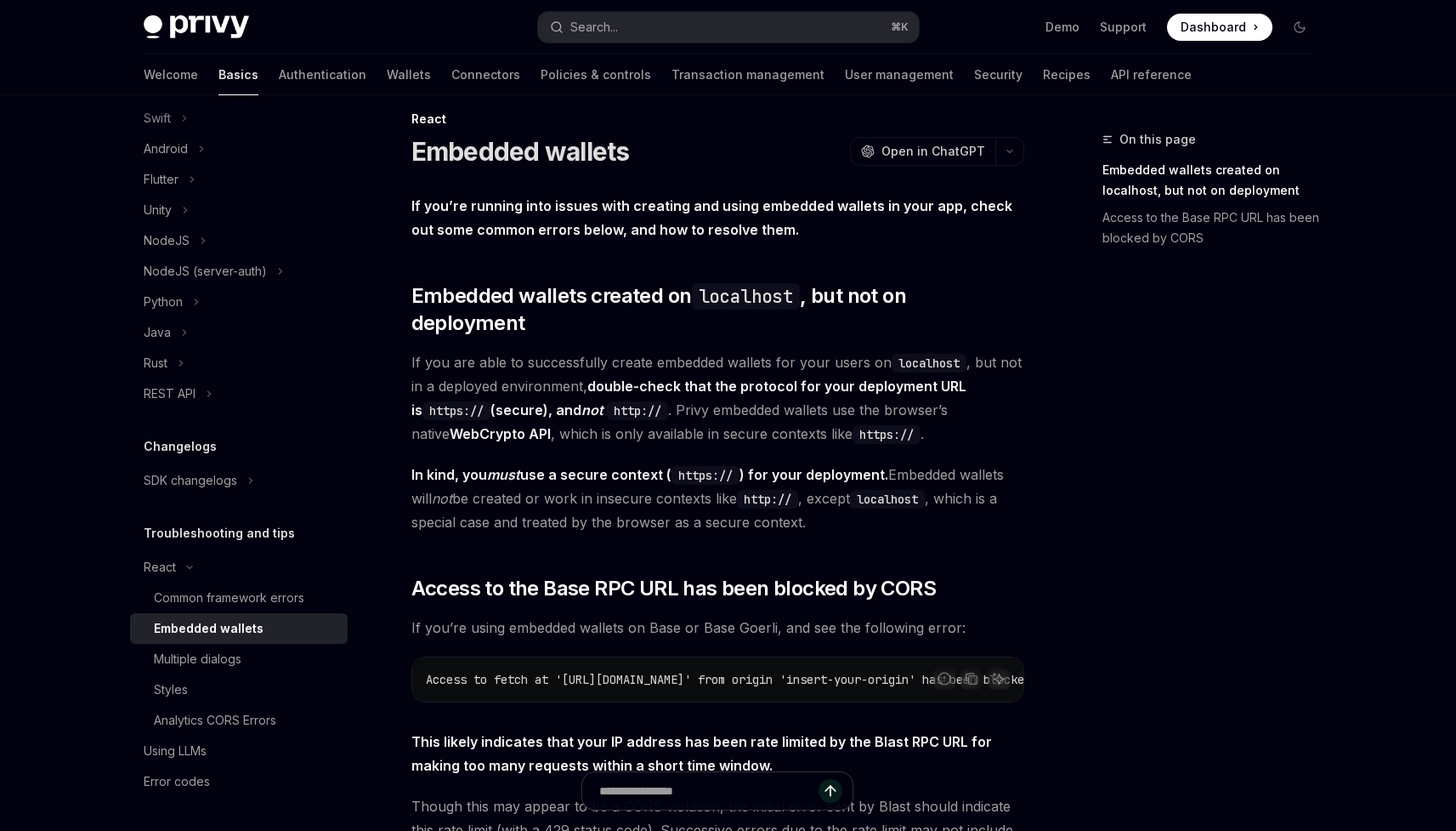
click at [755, 211] on strong "If you’re running into issues with creating and using embedded wallets in your …" at bounding box center [711, 217] width 601 height 41
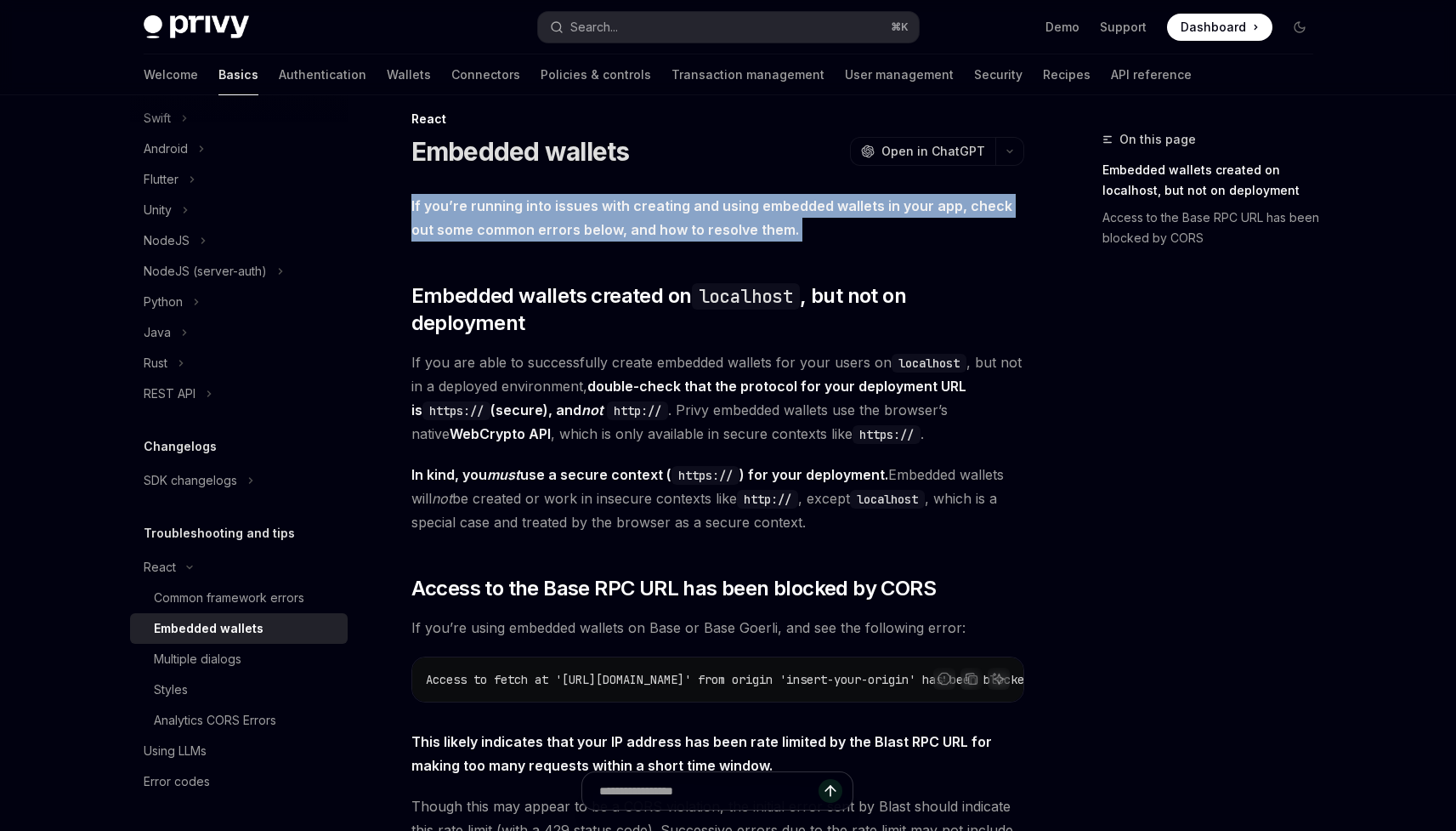
drag, startPoint x: 755, startPoint y: 211, endPoint x: 760, endPoint y: 221, distance: 11.2
click at [760, 221] on strong "If you’re running into issues with creating and using embedded wallets in your …" at bounding box center [711, 217] width 601 height 41
click at [760, 223] on strong "If you’re running into issues with creating and using embedded wallets in your …" at bounding box center [711, 217] width 601 height 41
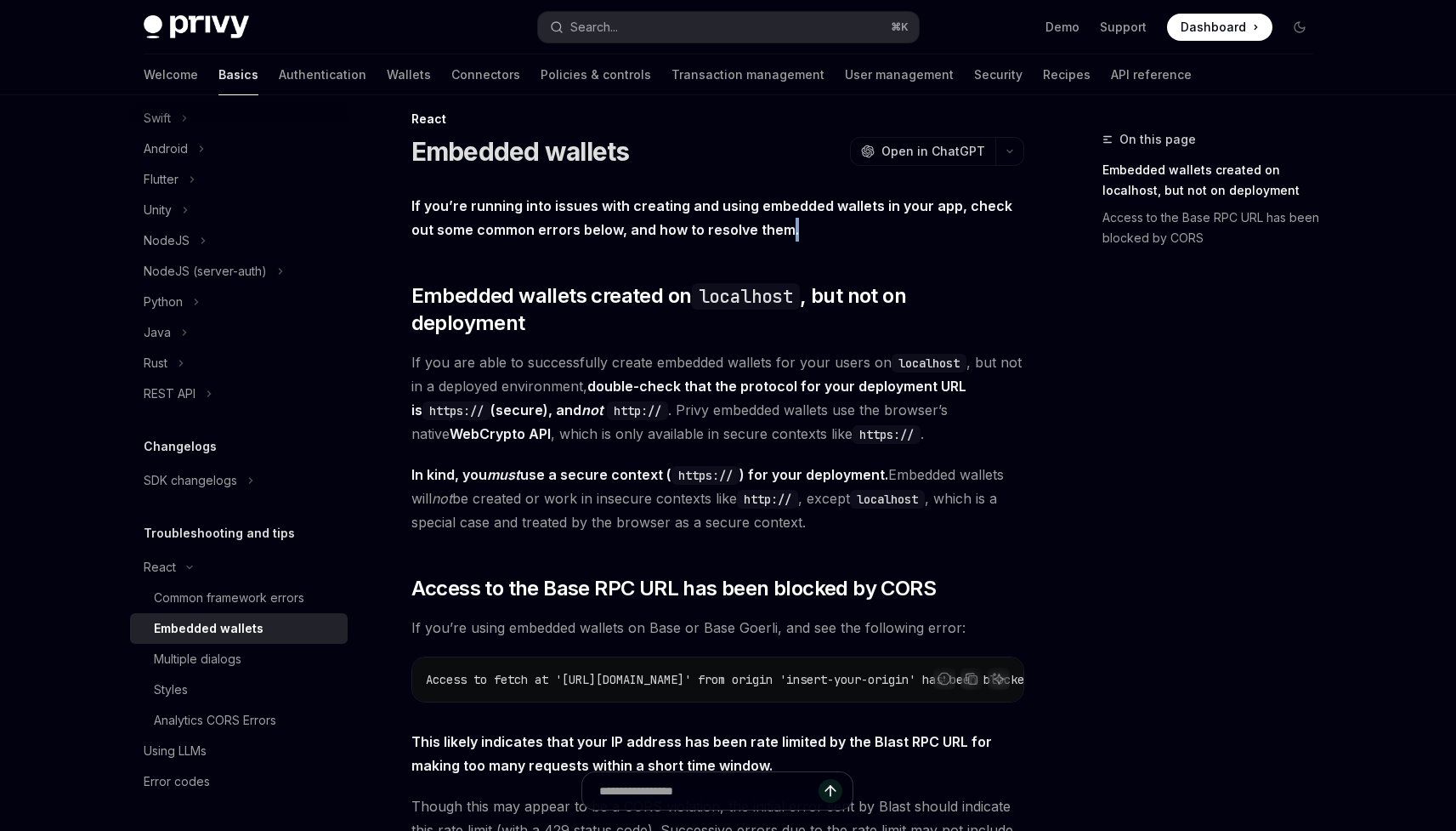
click at [760, 223] on strong "If you’re running into issues with creating and using embedded wallets in your …" at bounding box center [711, 217] width 601 height 41
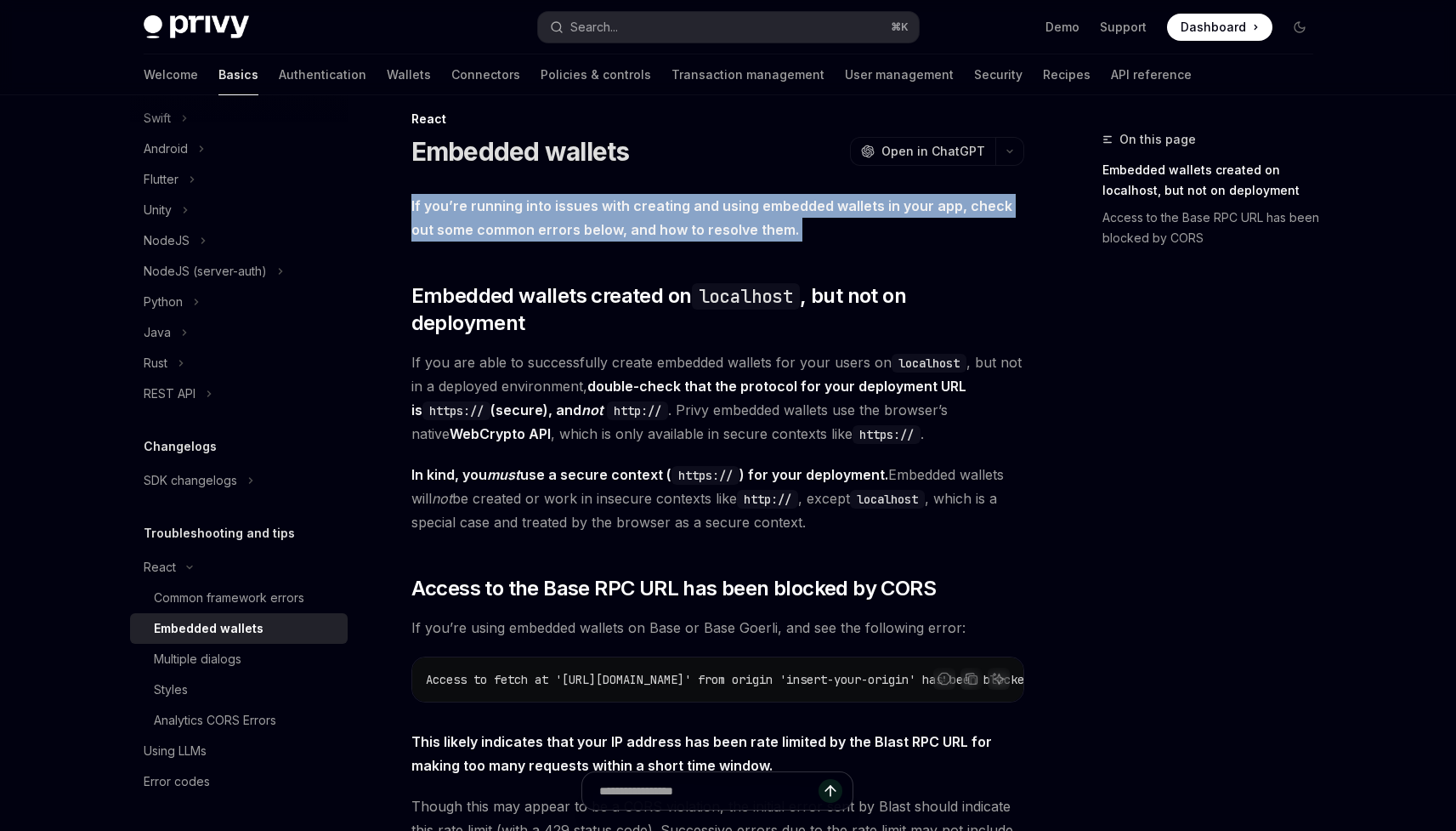
drag, startPoint x: 760, startPoint y: 223, endPoint x: 760, endPoint y: 209, distance: 14.0
click at [760, 209] on strong "If you’re running into issues with creating and using embedded wallets in your …" at bounding box center [711, 217] width 601 height 41
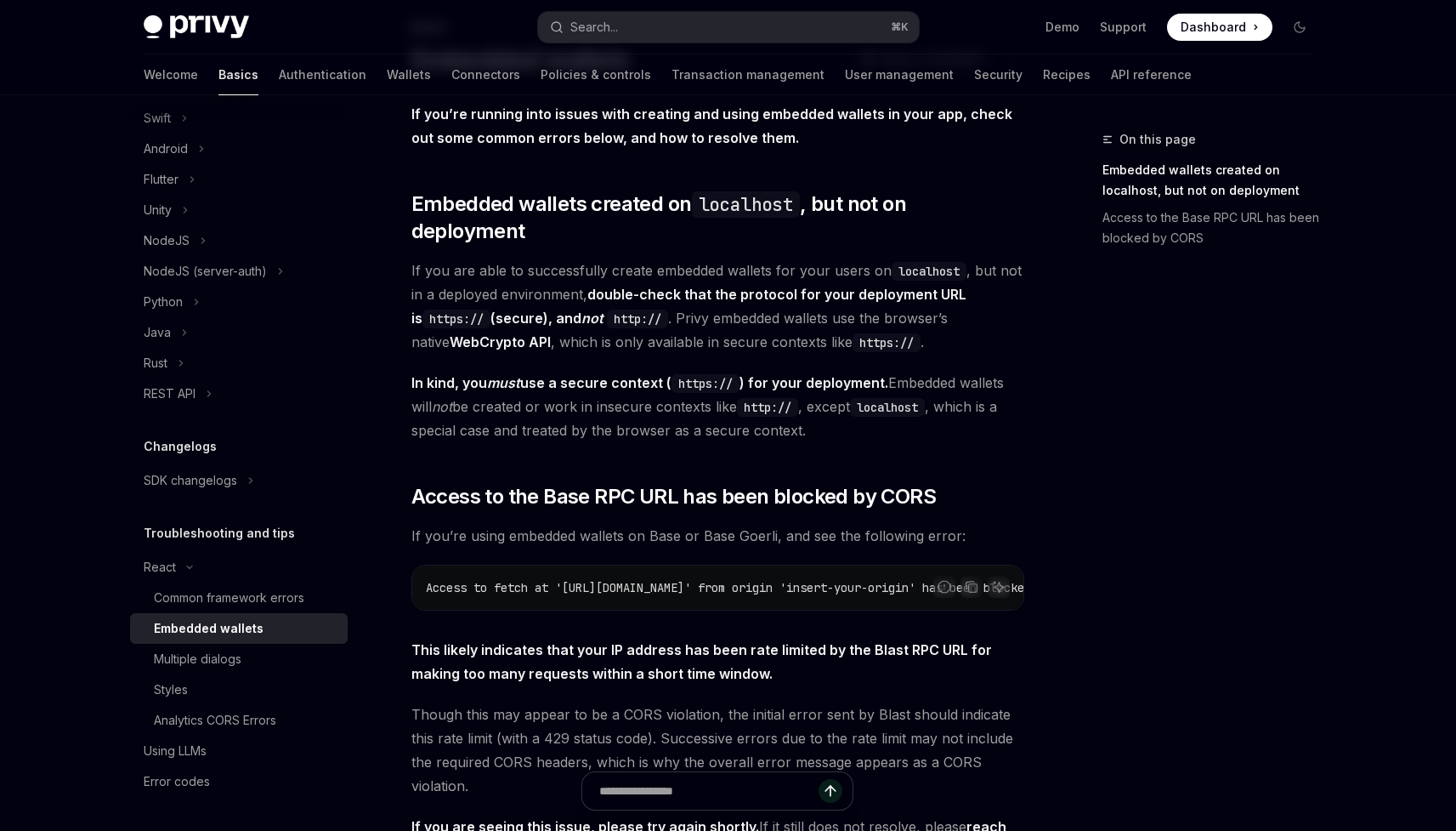
scroll to position [113, 0]
click at [659, 219] on div "If you’re running into issues with creating and using embedded wallets in your …" at bounding box center [718, 481] width 613 height 760
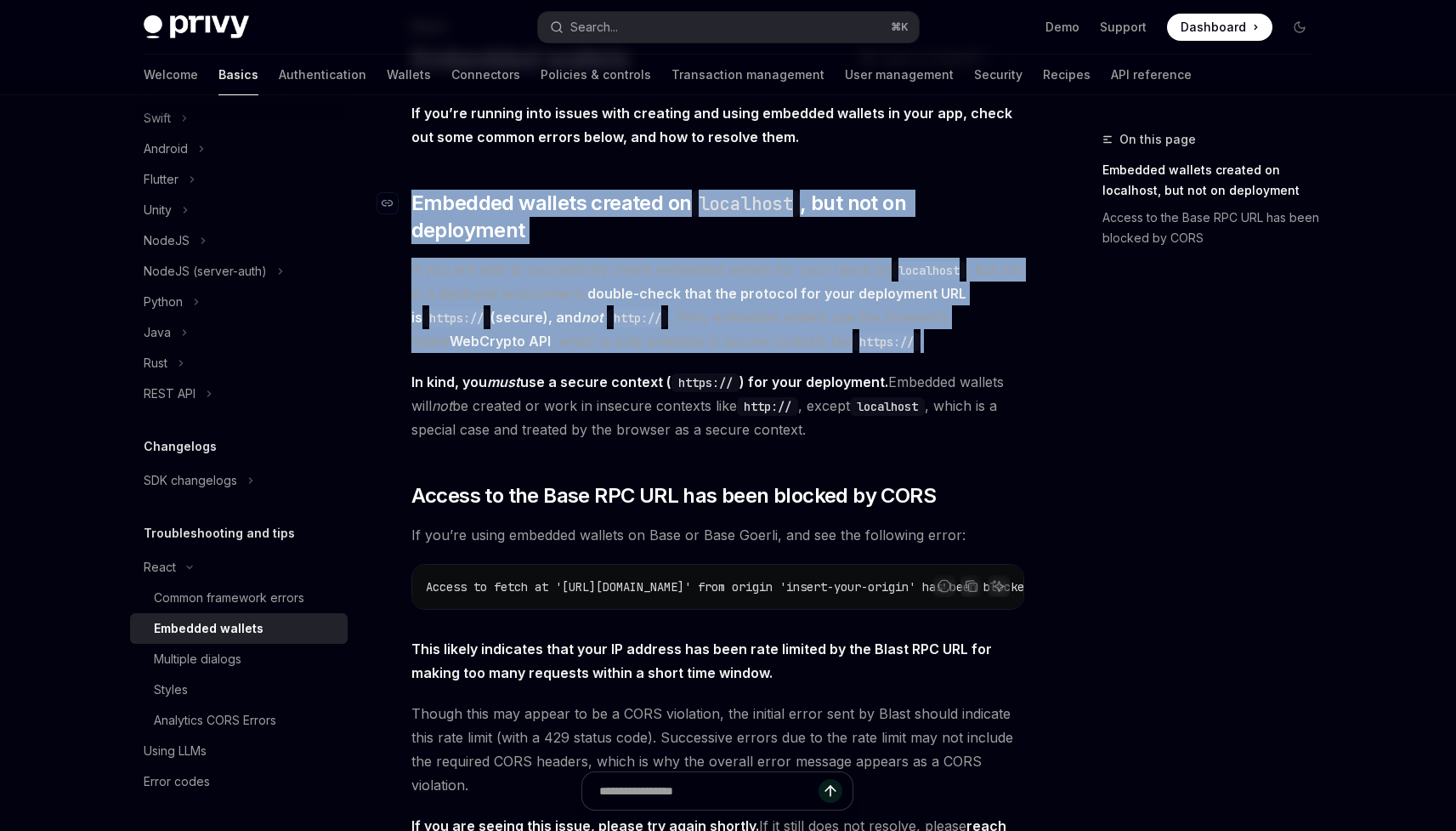
drag, startPoint x: 659, startPoint y: 219, endPoint x: 662, endPoint y: 210, distance: 9.5
click at [662, 210] on div "If you’re running into issues with creating and using embedded wallets in your …" at bounding box center [718, 481] width 613 height 760
click at [661, 210] on span "Embedded wallets created on localhost , but not on deployment" at bounding box center [718, 217] width 613 height 55
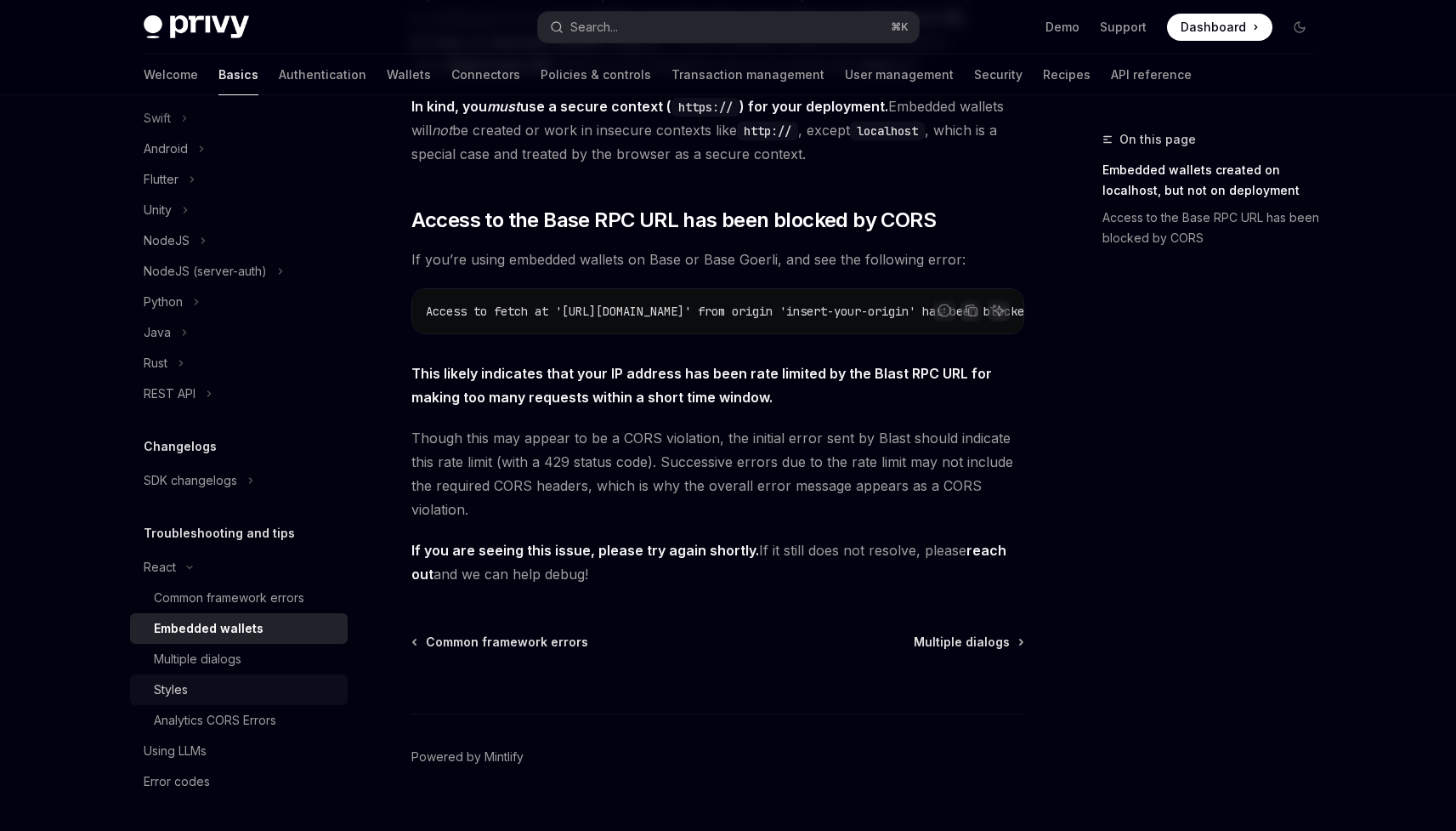
scroll to position [398, 0]
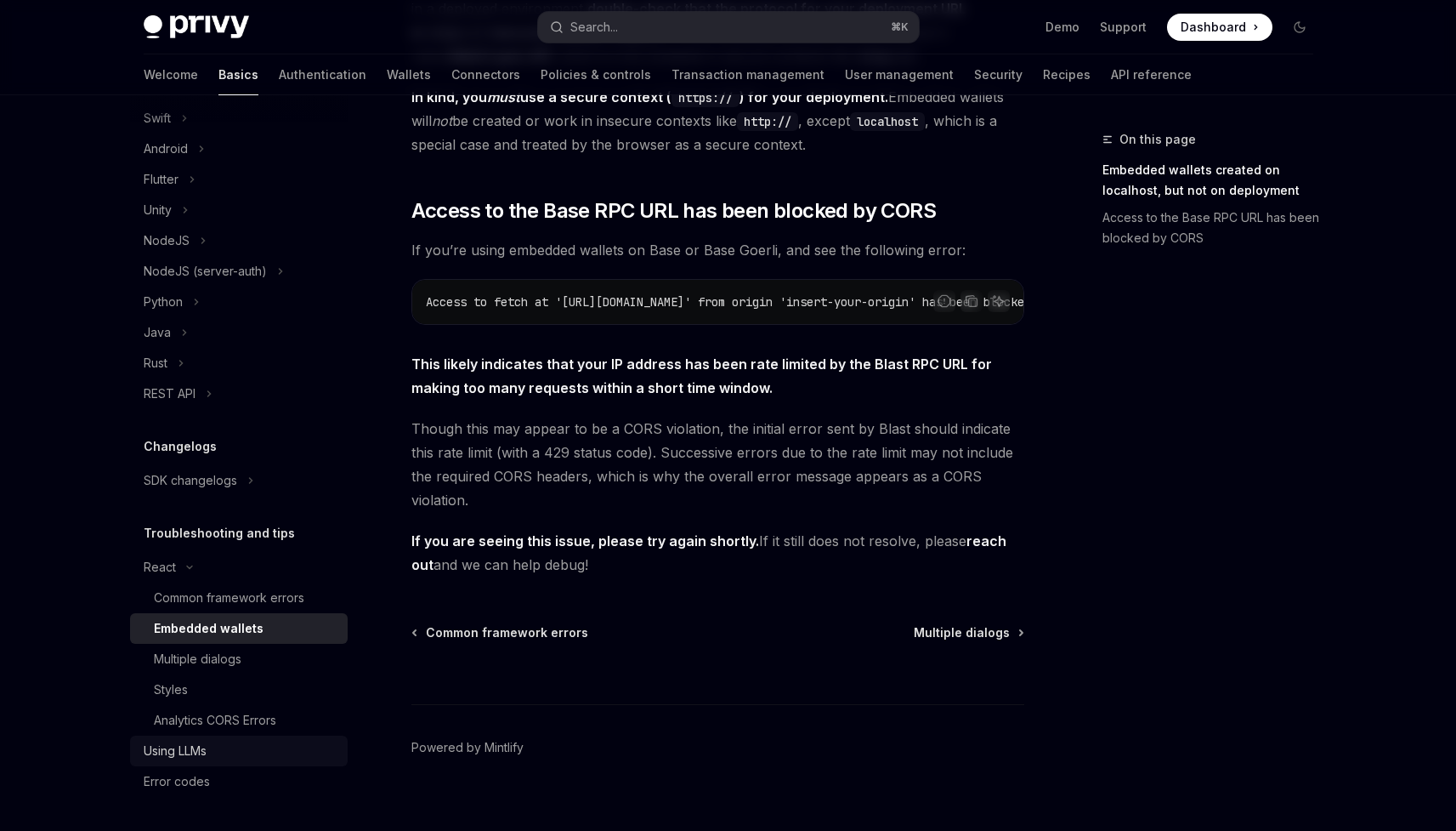
click at [193, 752] on div "Using LLMs" at bounding box center [174, 751] width 63 height 21
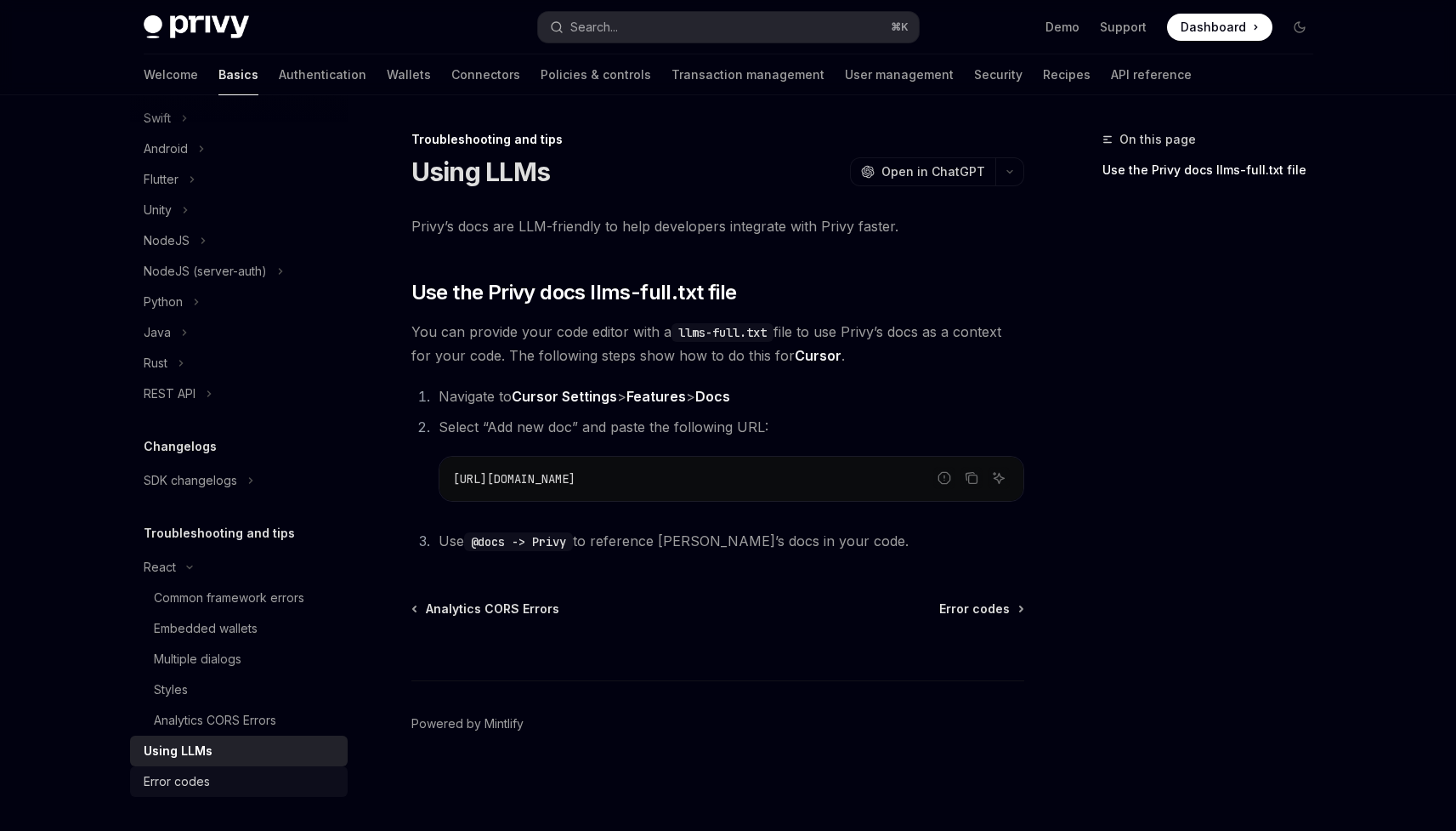
click at [191, 772] on div "Error codes" at bounding box center [176, 782] width 66 height 21
type textarea "*"
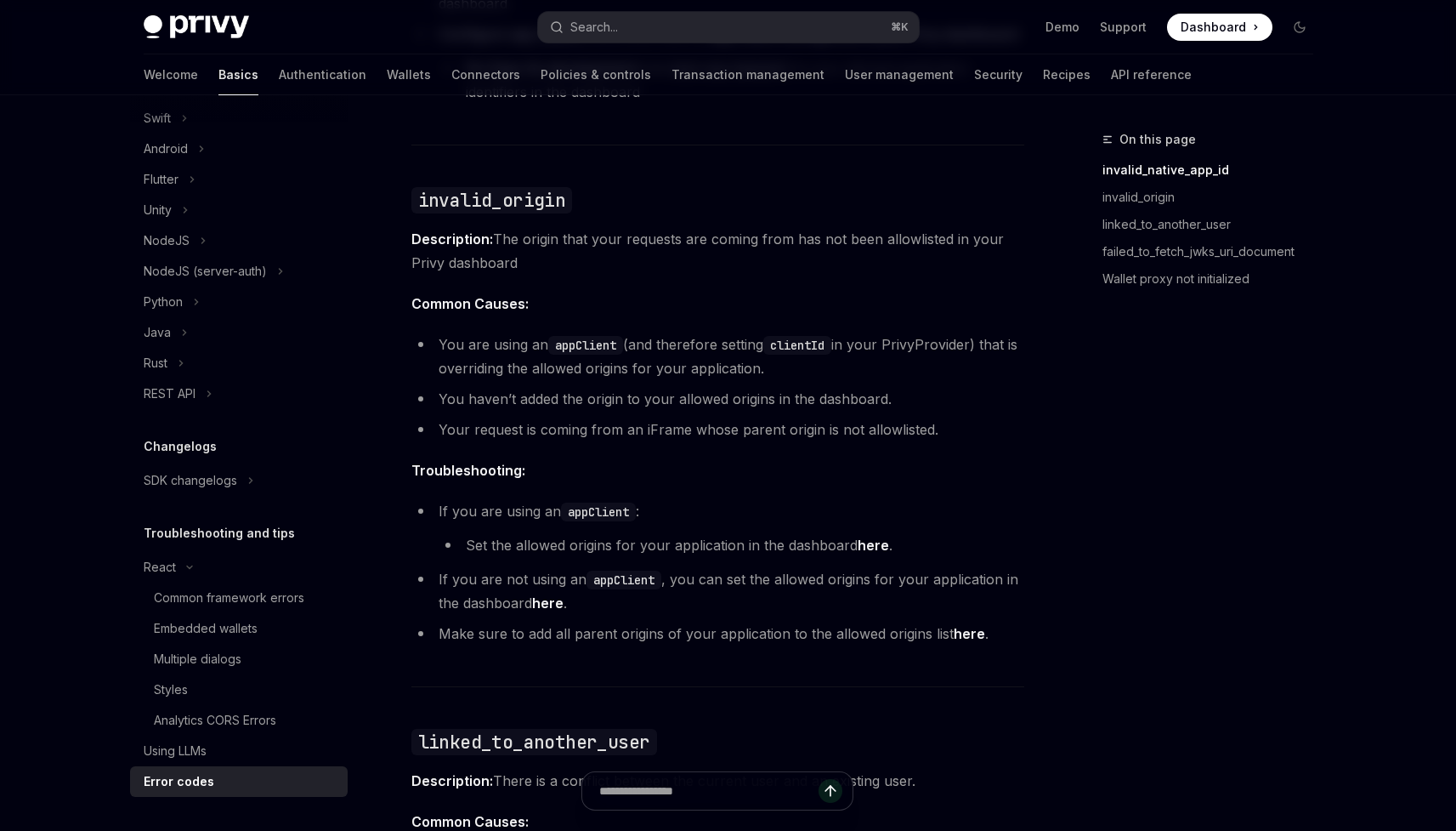
scroll to position [690, 0]
click at [545, 545] on li "Set the allowed origins for your application in the dashboard here ." at bounding box center [731, 546] width 586 height 24
drag, startPoint x: 545, startPoint y: 545, endPoint x: 671, endPoint y: 539, distance: 126.1
click at [671, 539] on li "Set the allowed origins for your application in the dashboard here ." at bounding box center [731, 546] width 586 height 24
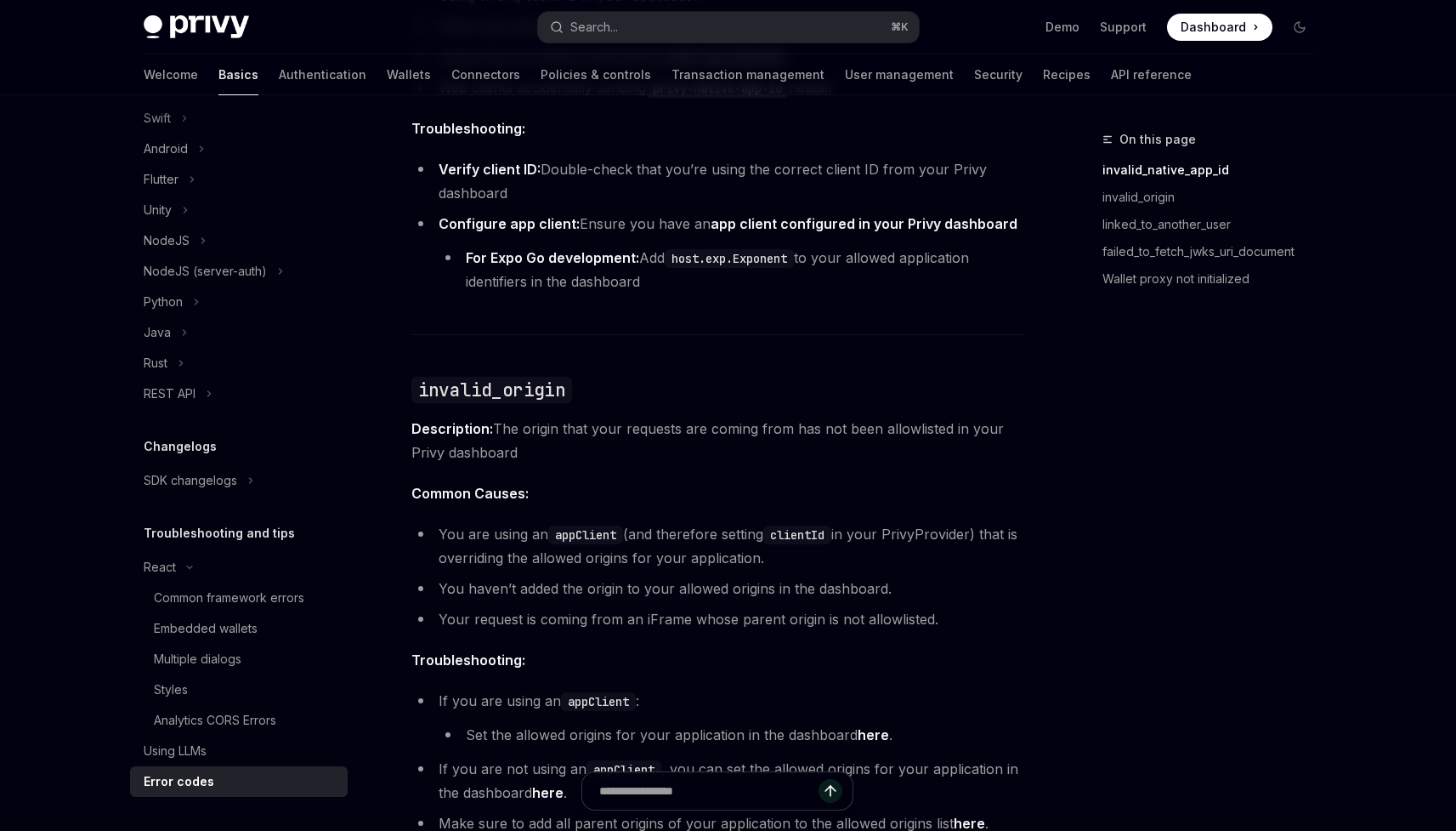
scroll to position [615, 0]
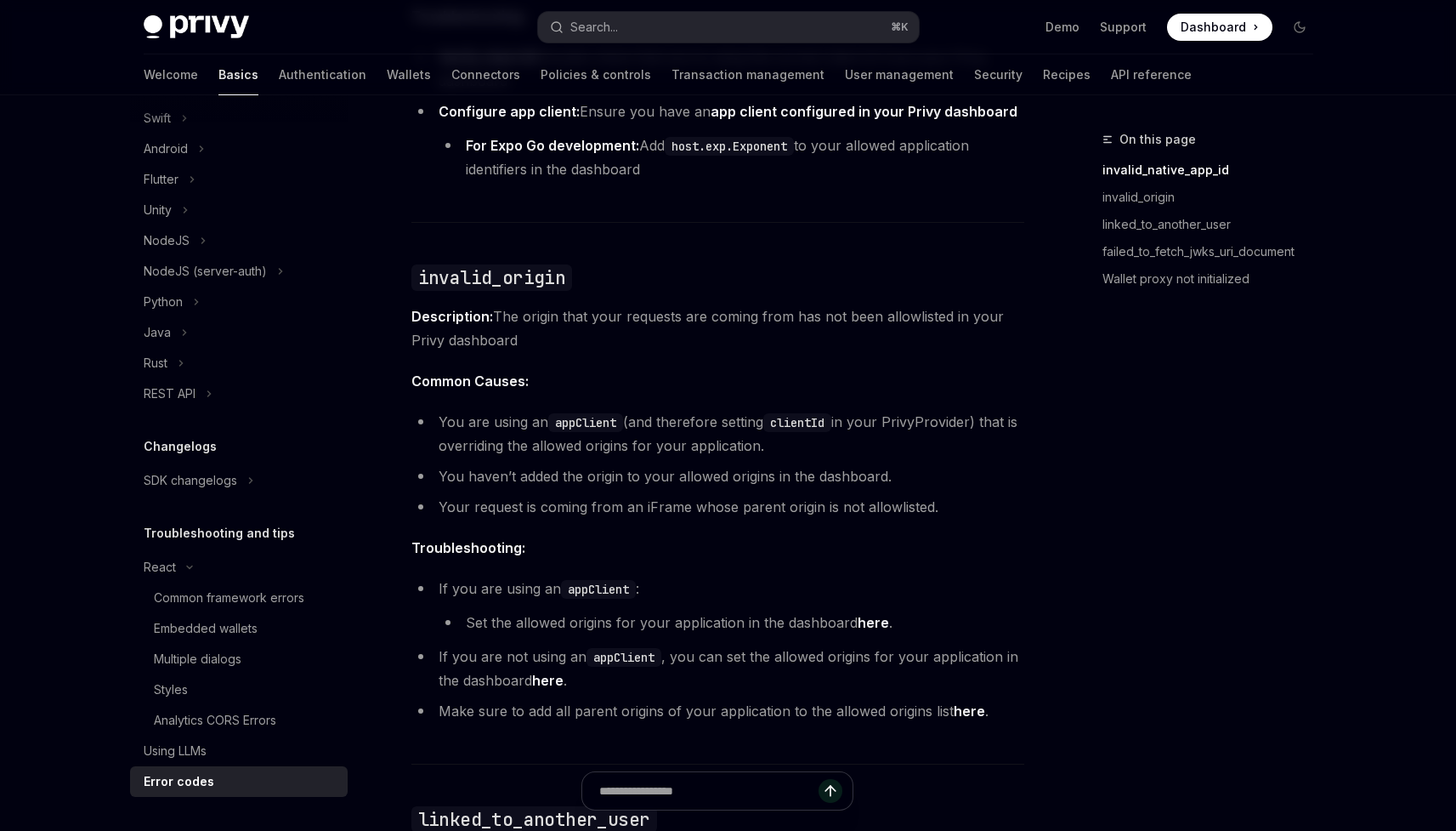
click at [869, 615] on link "here" at bounding box center [873, 623] width 31 height 18
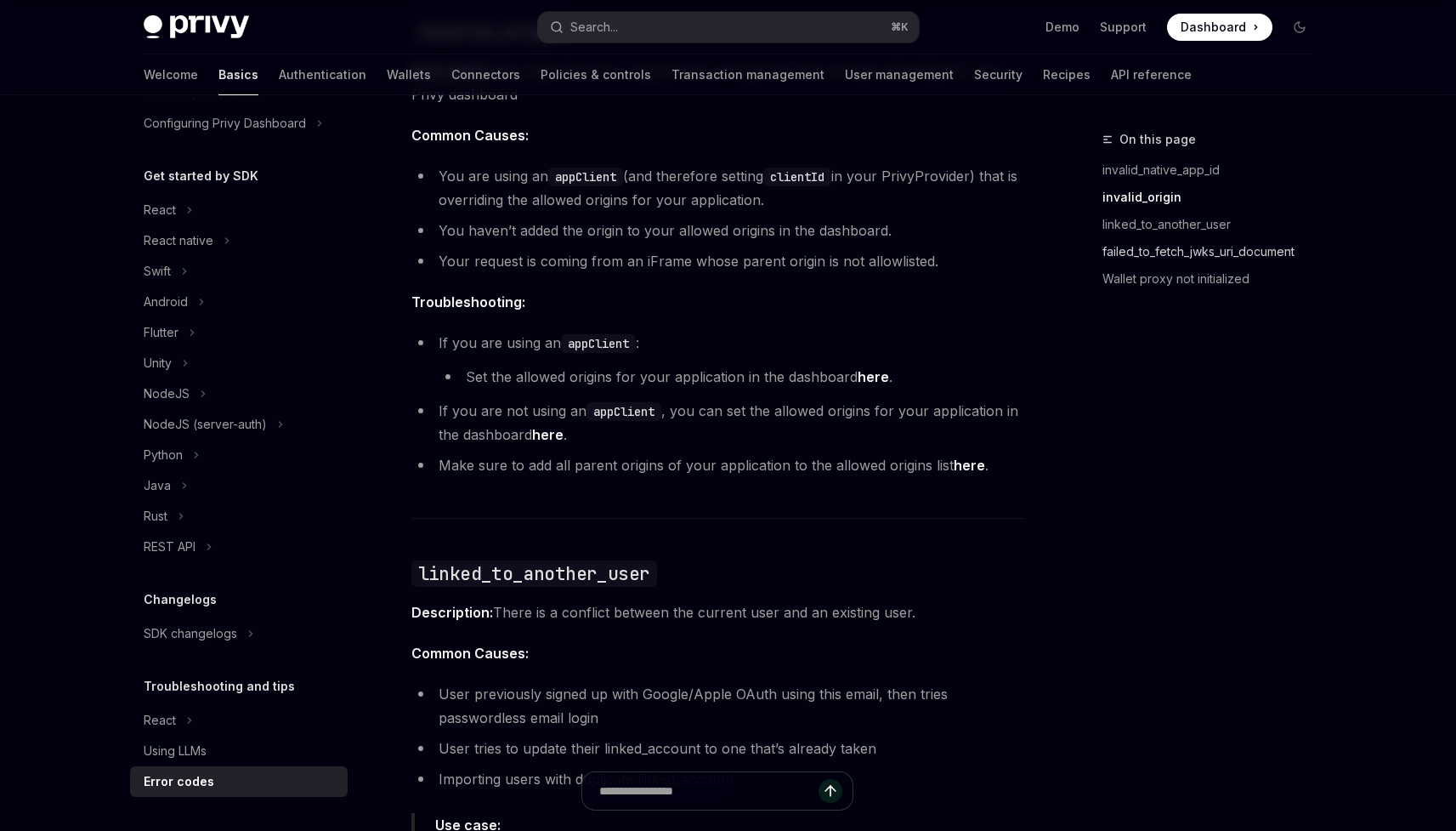
scroll to position [858, 0]
click at [521, 377] on li "Set the allowed origins for your application in the dashboard here ." at bounding box center [731, 378] width 586 height 24
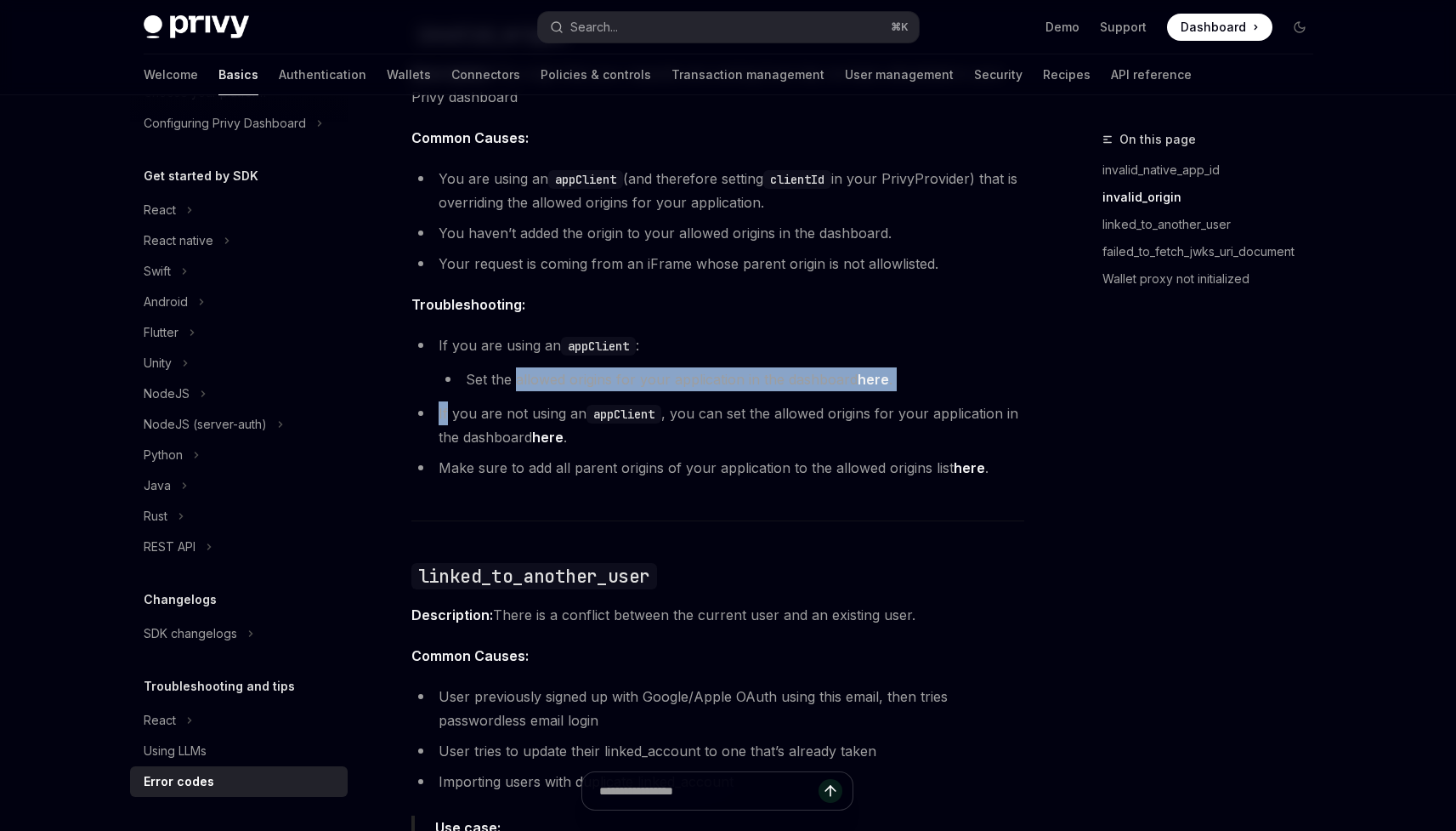
drag, startPoint x: 521, startPoint y: 377, endPoint x: 932, endPoint y: 397, distance: 411.5
click at [935, 398] on ul "If you are using an appClient : Set the allowed origins for your application in…" at bounding box center [718, 406] width 613 height 146
click at [918, 375] on li "Set the allowed origins for your application in the dashboard here ." at bounding box center [731, 378] width 586 height 24
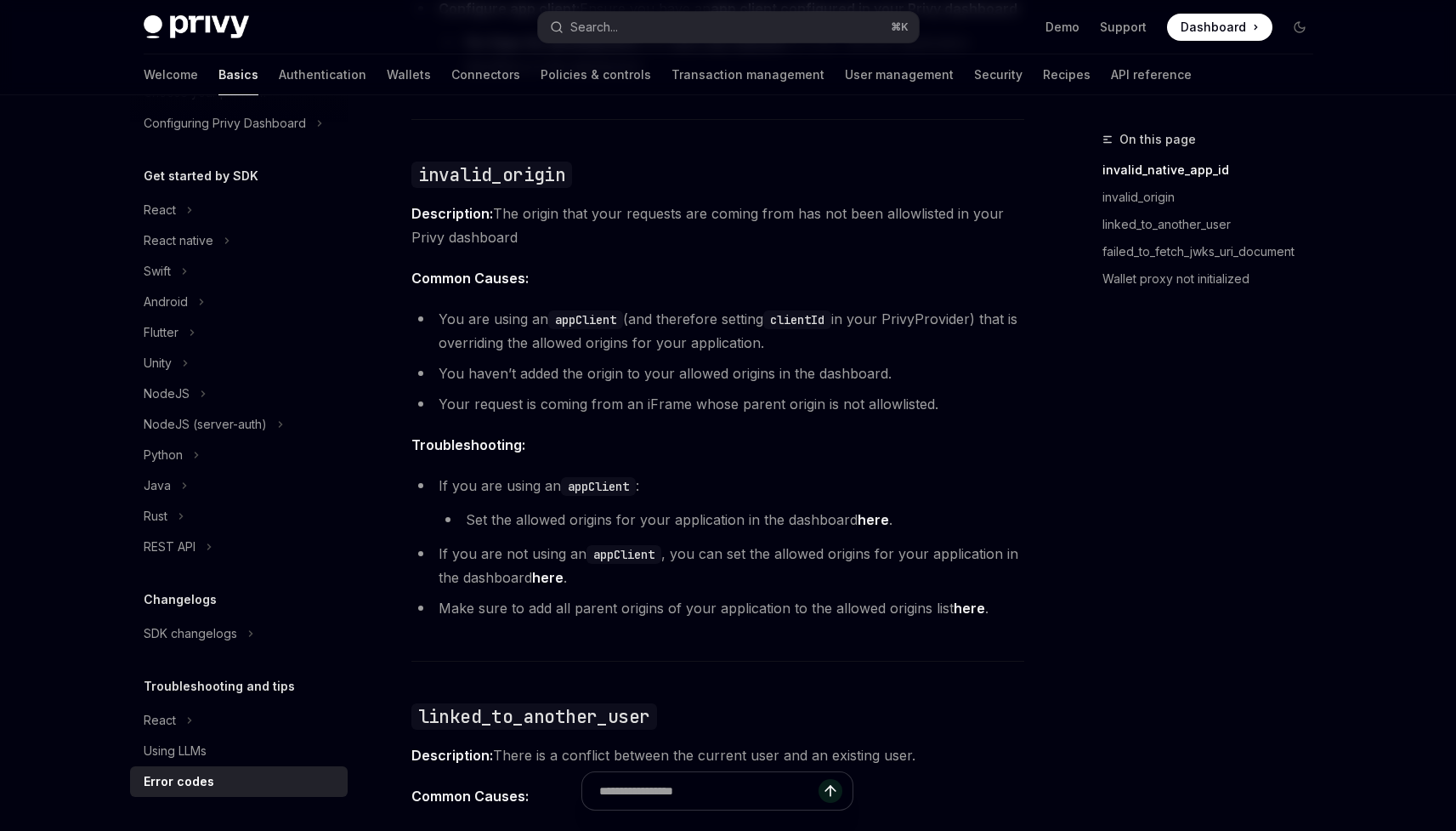
scroll to position [713, 0]
